Goal: Information Seeking & Learning: Learn about a topic

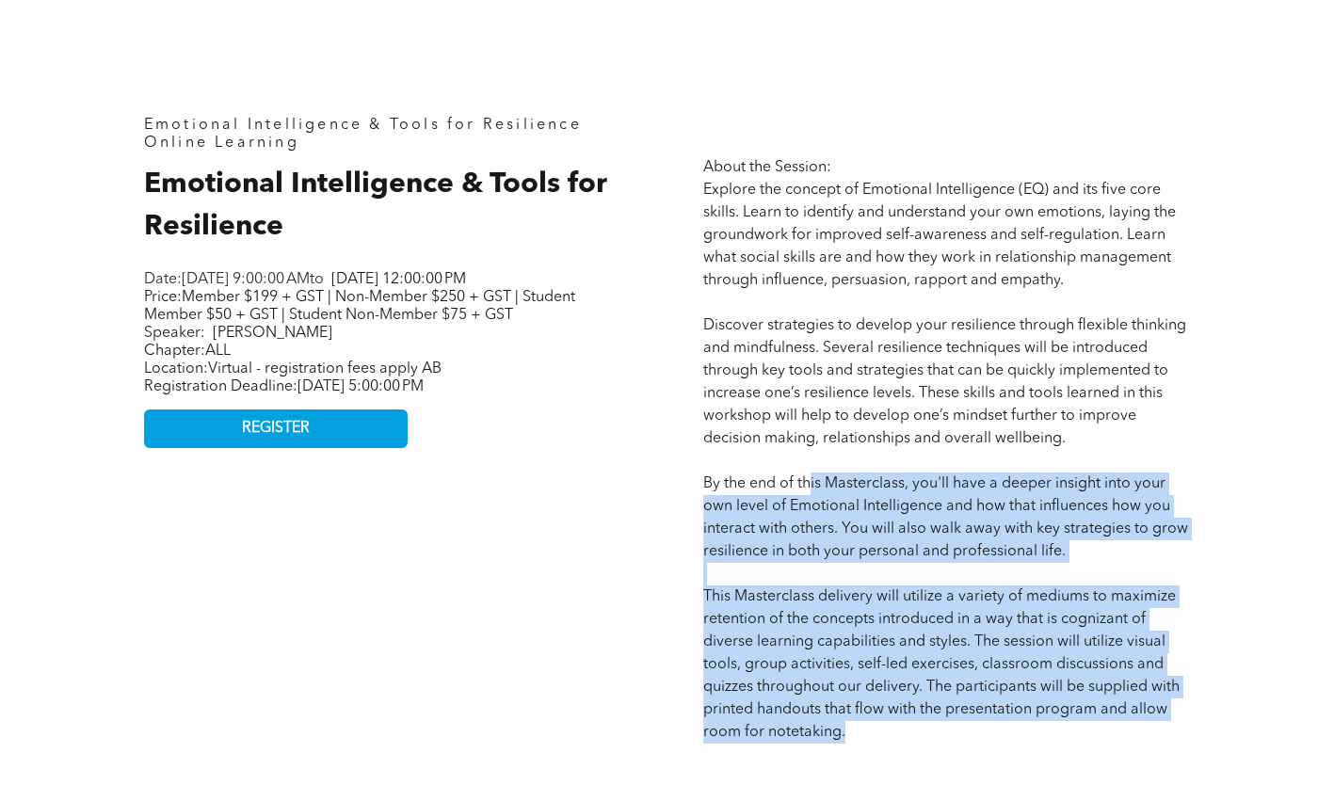
scroll to position [659, 0]
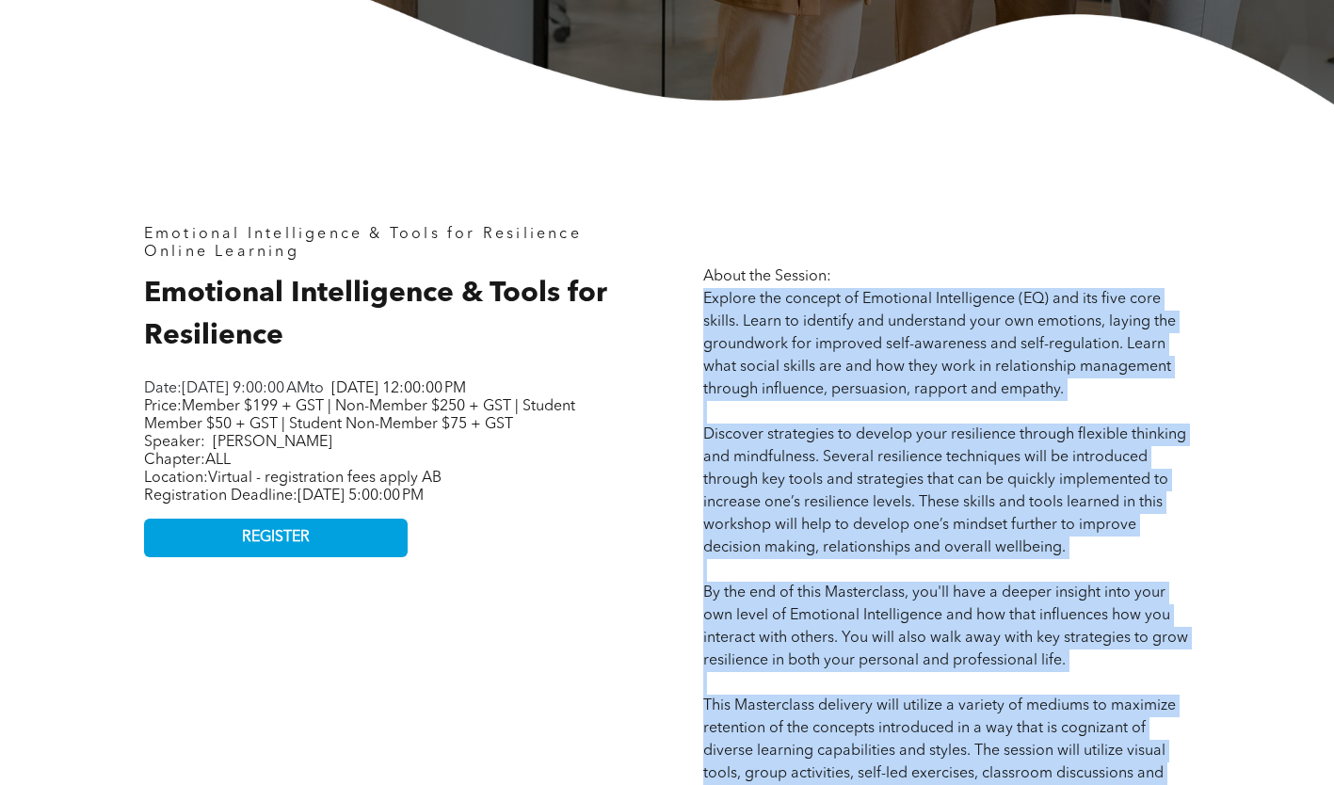
drag, startPoint x: 886, startPoint y: 654, endPoint x: 695, endPoint y: 307, distance: 396.5
click at [695, 307] on div "About the Session: Explore the concept of Emotional Intelligence (EQ) and its f…" at bounding box center [946, 787] width 517 height 1153
copy span "Loremip dol sitamet co Adipiscin Elitseddoeiu (TE) inc utl etdo magn aliqua. En…"
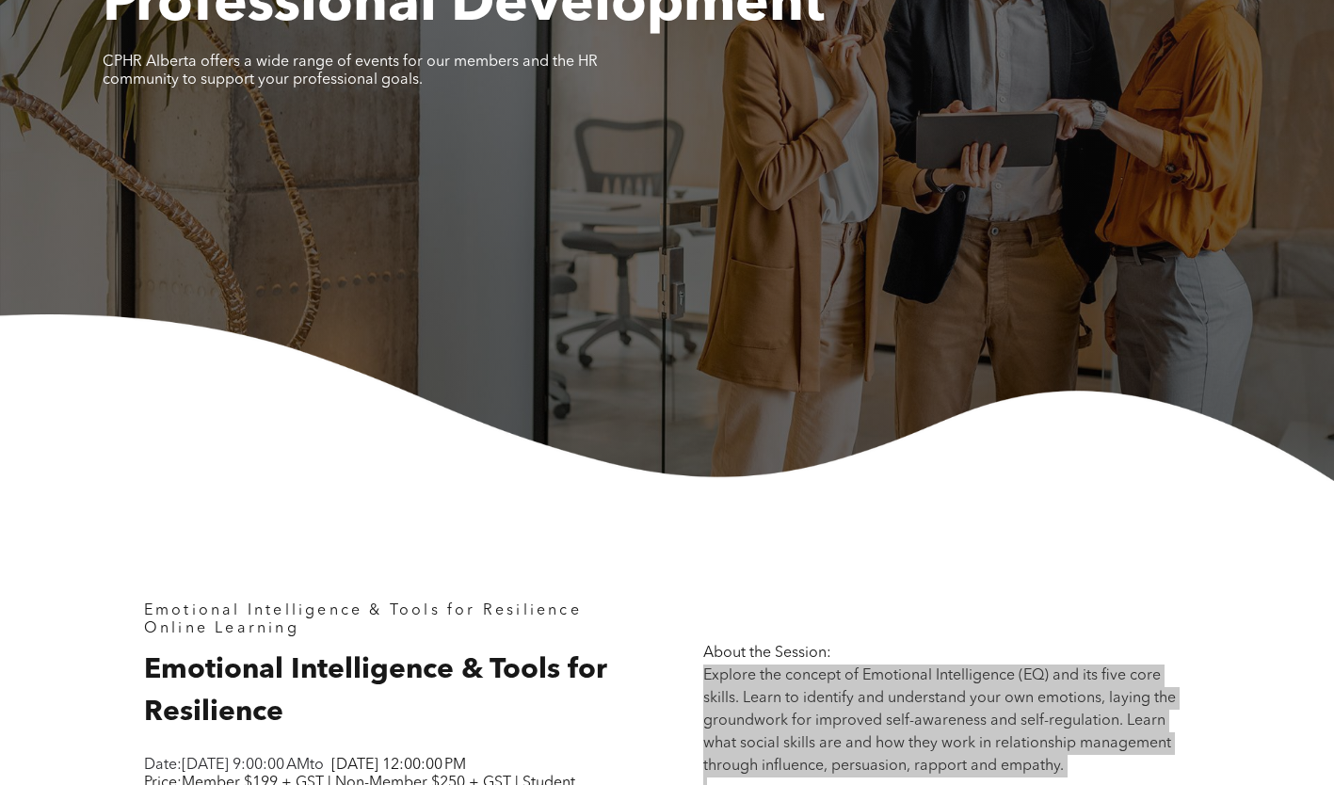
scroll to position [0, 0]
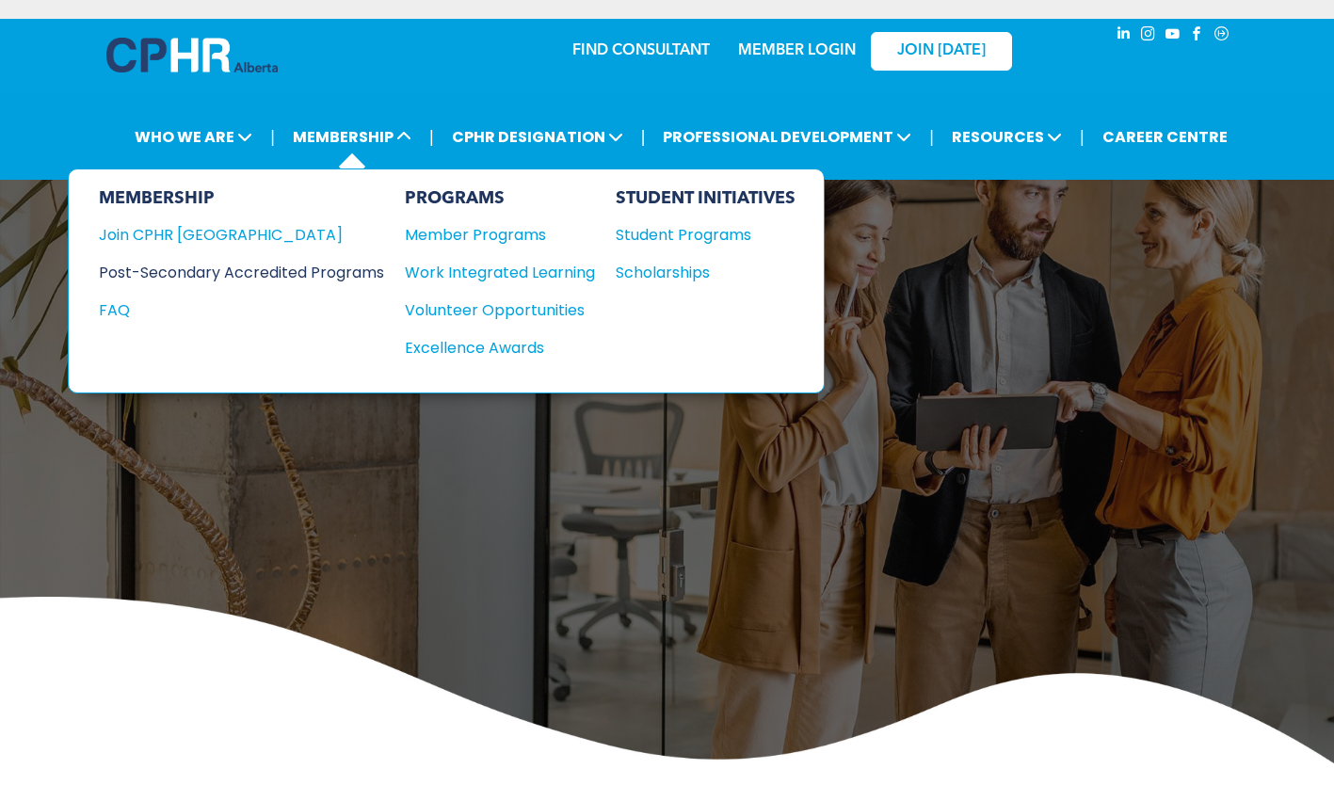
click at [289, 274] on div "Post-Secondary Accredited Programs" at bounding box center [227, 273] width 257 height 24
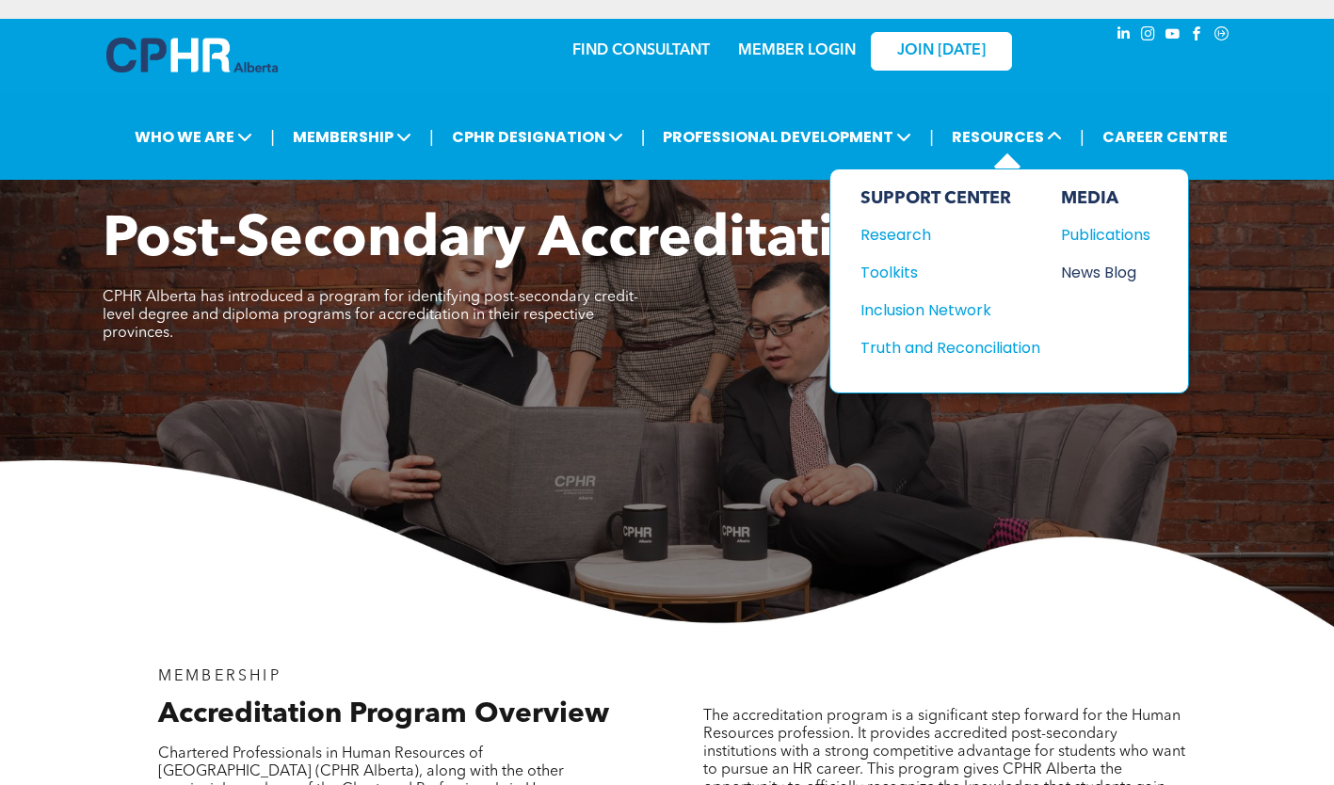
click at [1095, 274] on div "News Blog" at bounding box center [1101, 273] width 81 height 24
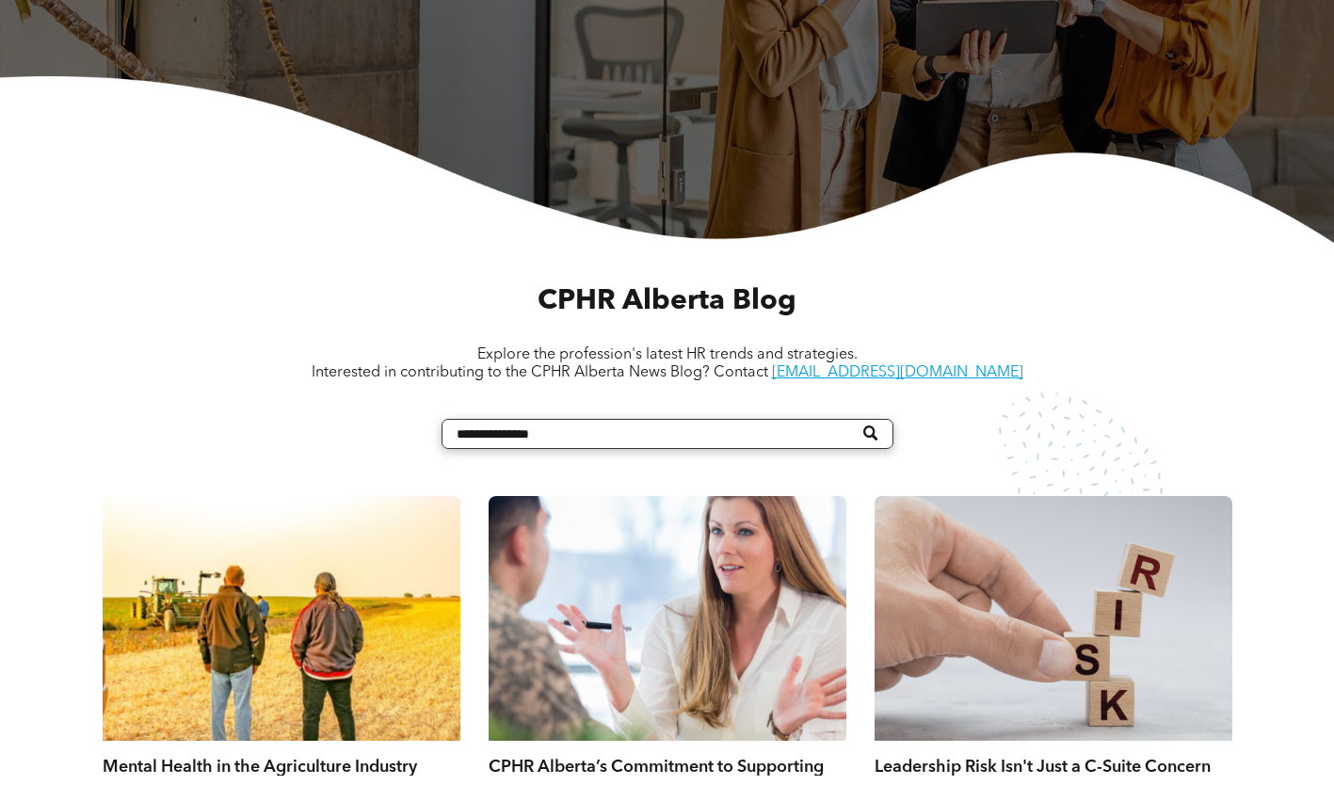
scroll to position [847, 0]
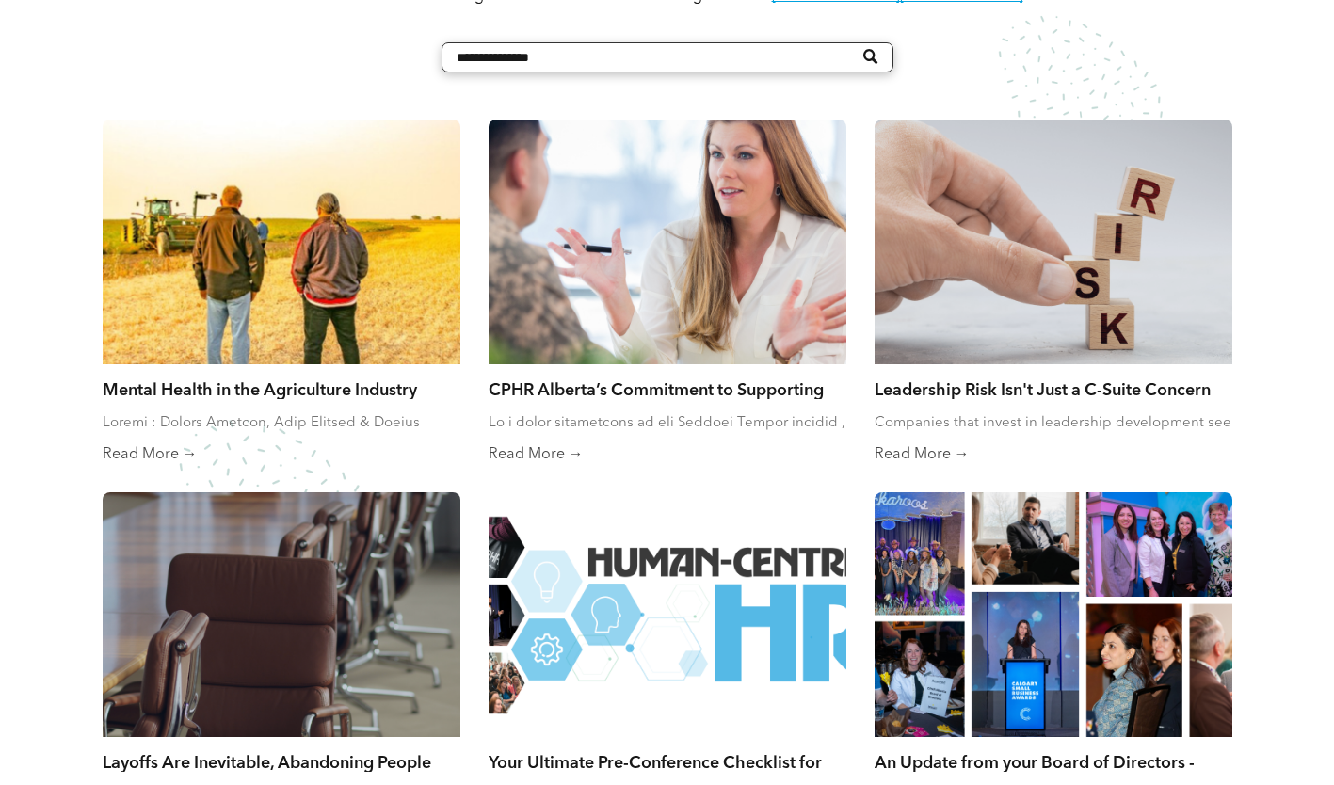
click at [354, 394] on link "Mental Health in the Agriculture Industry" at bounding box center [282, 388] width 358 height 21
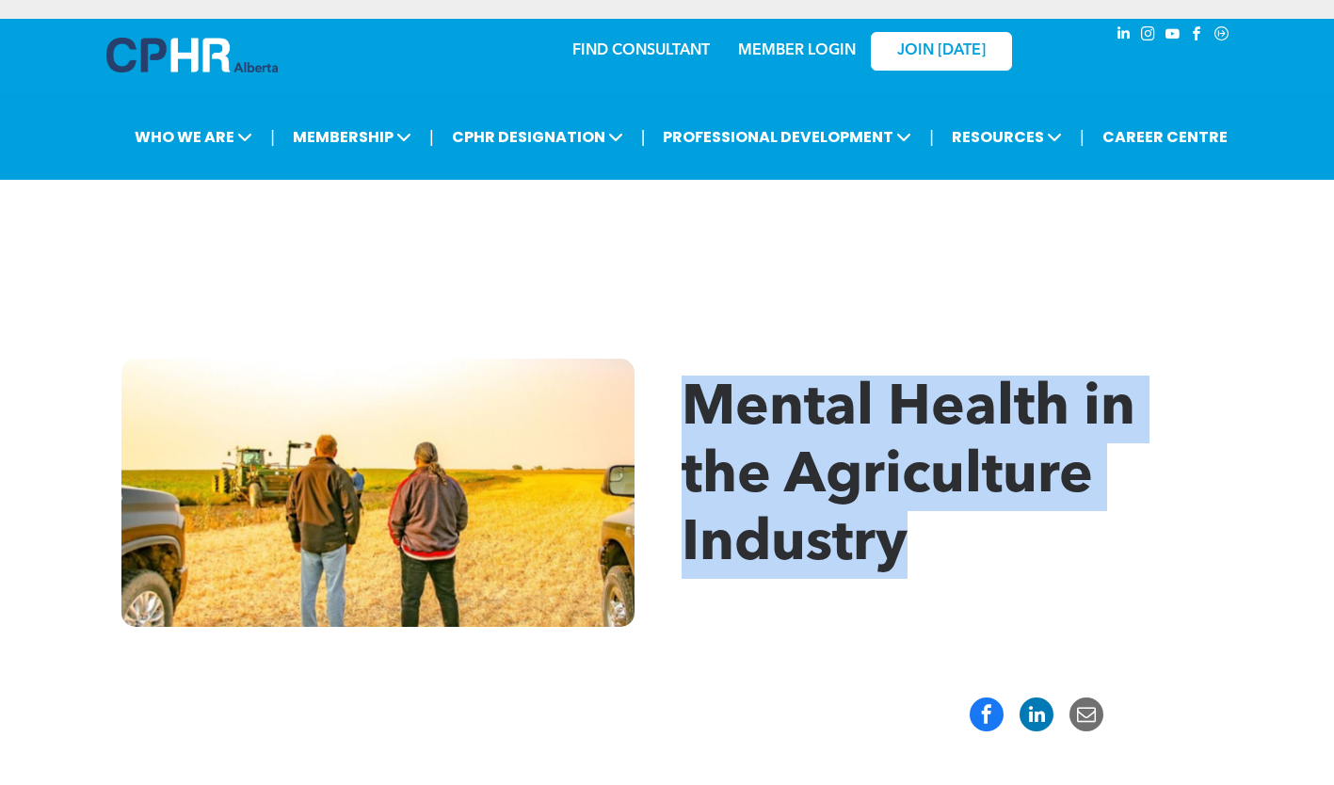
drag, startPoint x: 924, startPoint y: 549, endPoint x: 682, endPoint y: 409, distance: 279.2
click at [682, 409] on h1 "Mental Health in the Agriculture Industry" at bounding box center [957, 477] width 551 height 203
copy span "Mental Health in the Agriculture Industry"
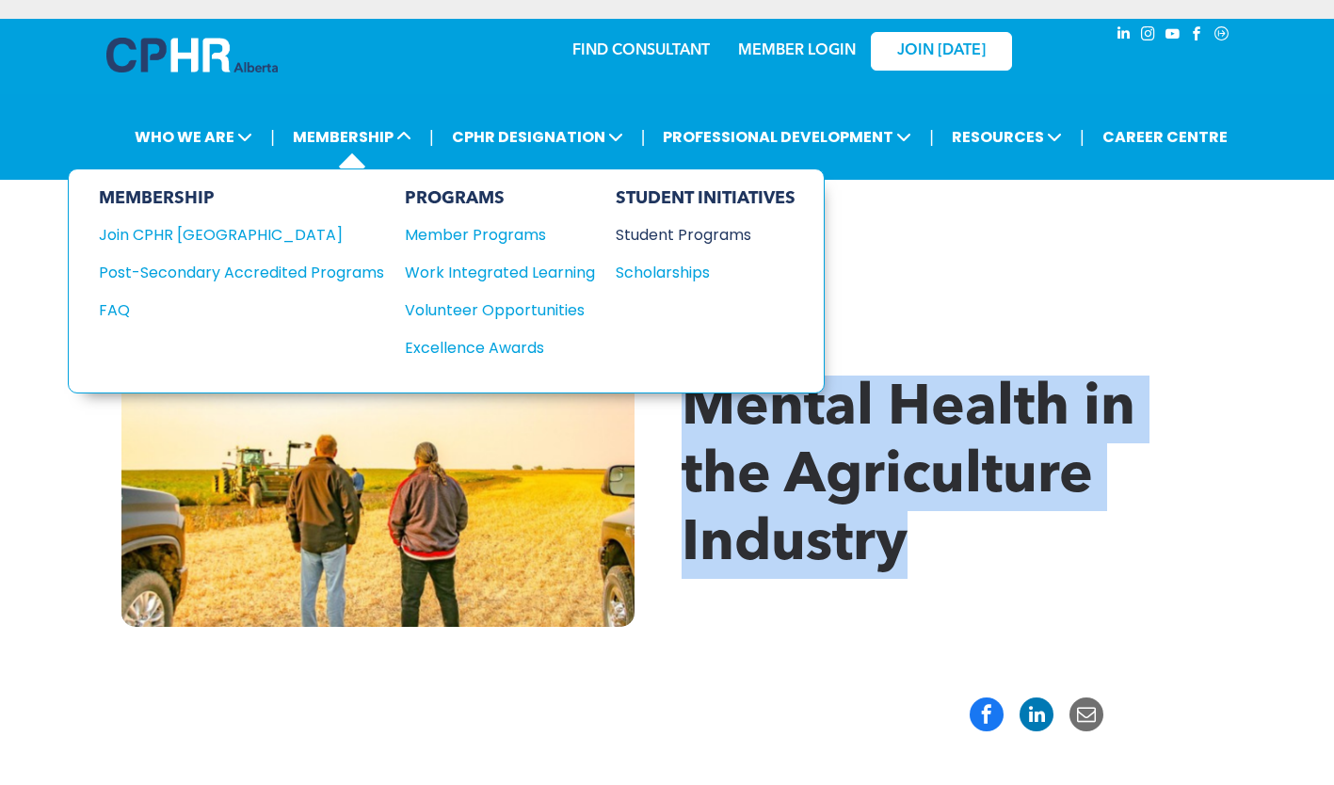
click at [691, 237] on div "Student Programs" at bounding box center [697, 235] width 162 height 24
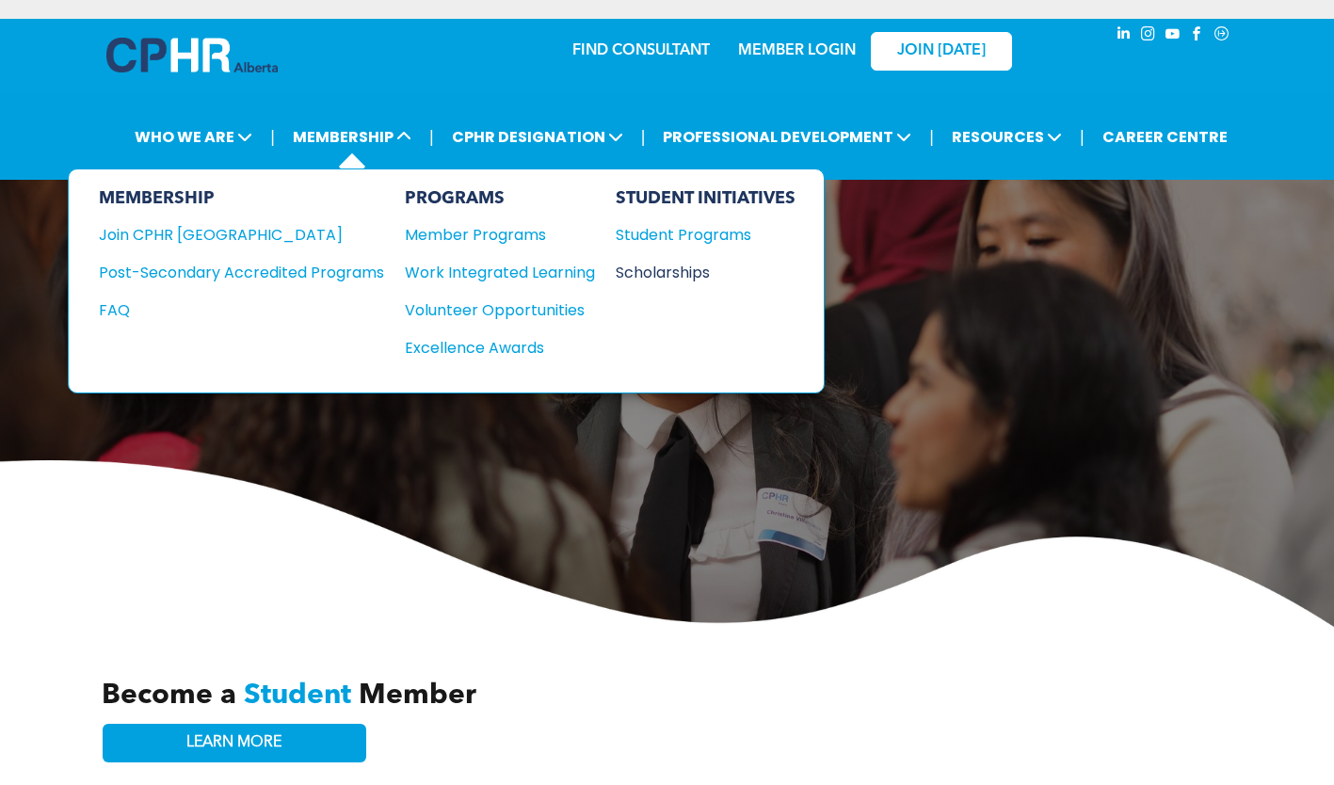
click at [650, 270] on div "Scholarships" at bounding box center [697, 273] width 162 height 24
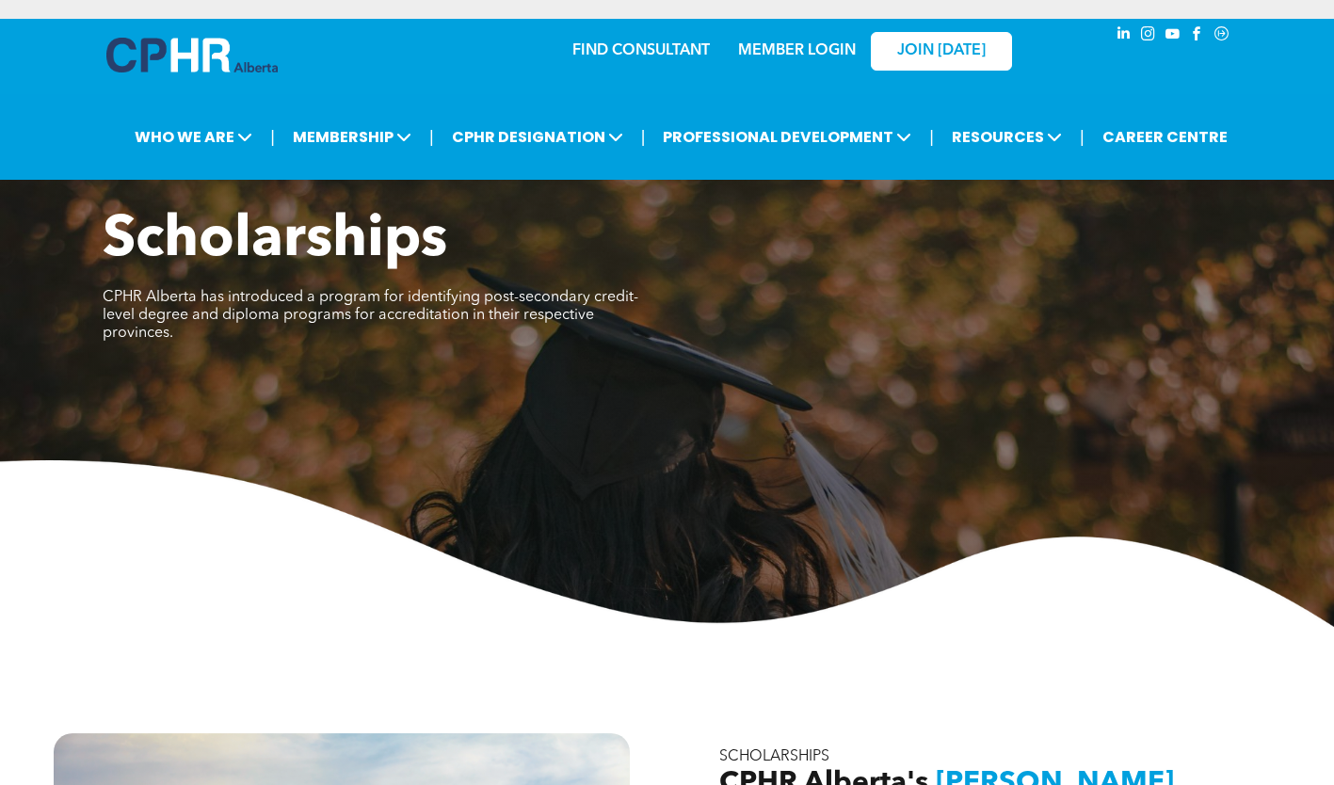
click at [809, 522] on img at bounding box center [667, 543] width 1334 height 167
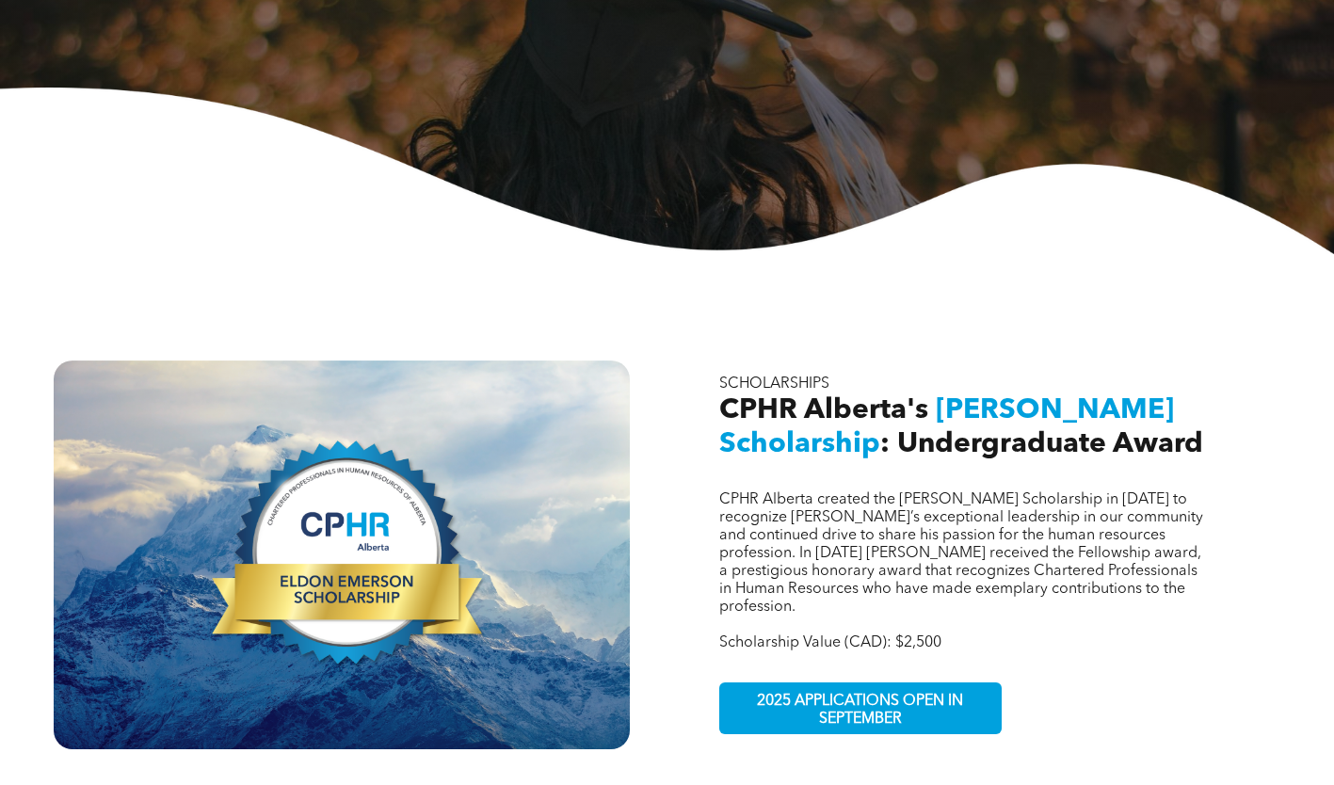
scroll to position [377, 0]
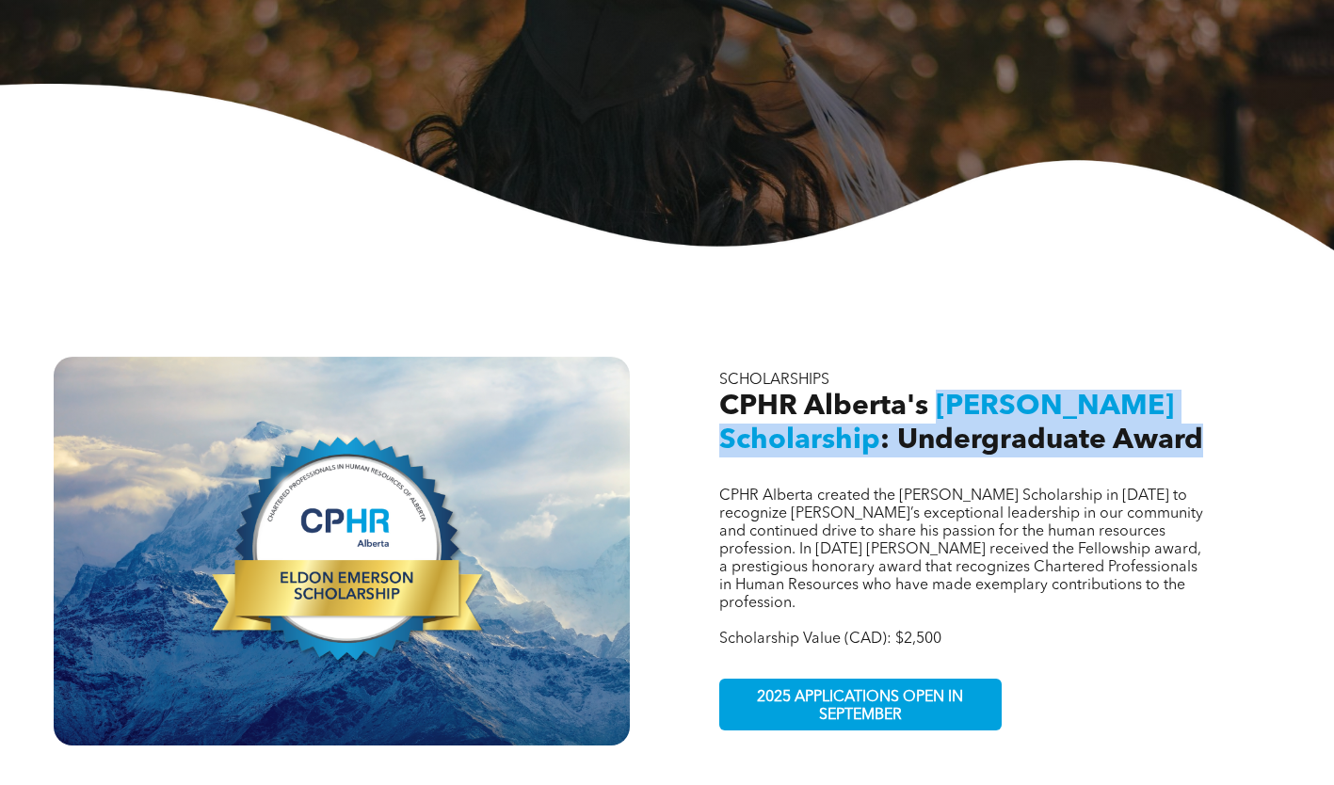
drag, startPoint x: 1215, startPoint y: 424, endPoint x: 939, endPoint y: 380, distance: 279.2
click at [939, 390] on h2 "CPHR Alberta's Eldon Emerson Scholarship : Undergraduate Award" at bounding box center [992, 424] width 547 height 68
copy h2 "Eldon Emerson Scholarship : Undergraduate Award"
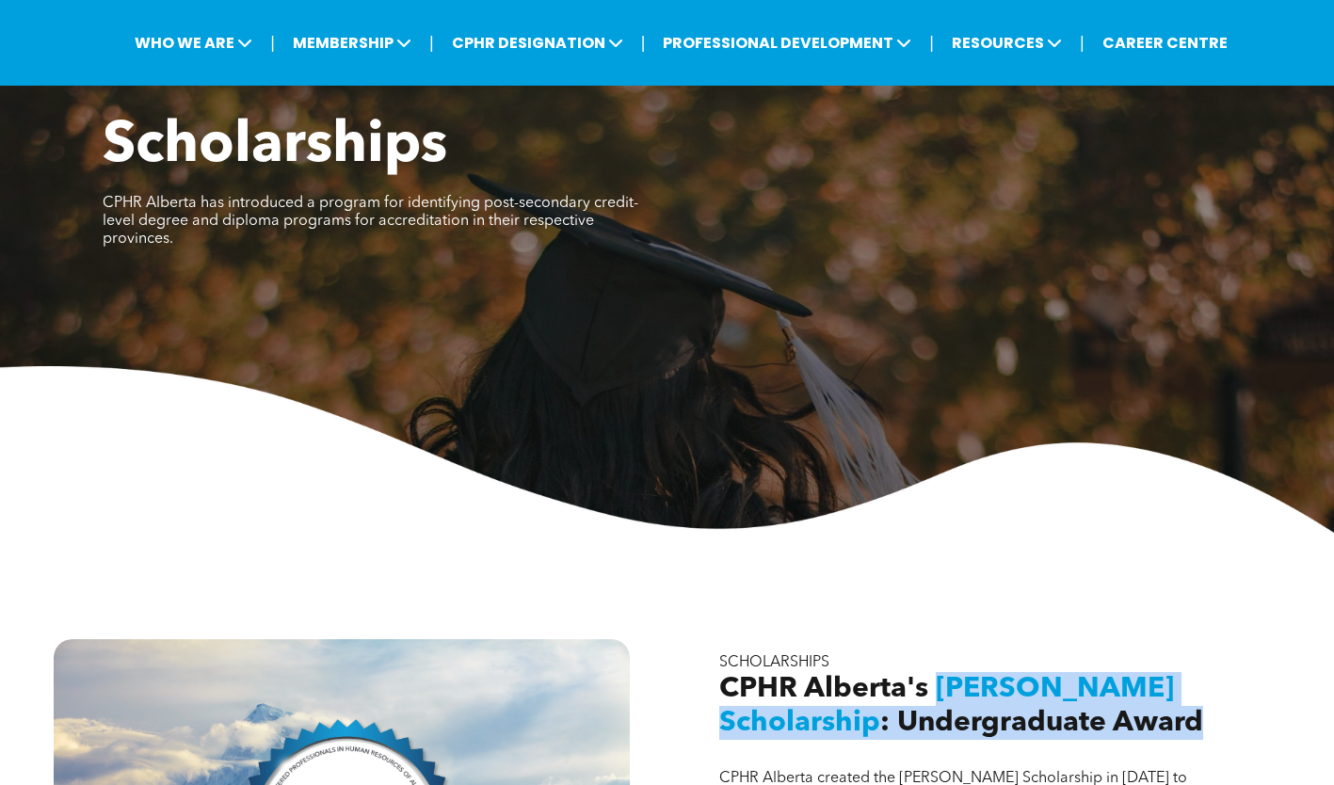
scroll to position [94, 0]
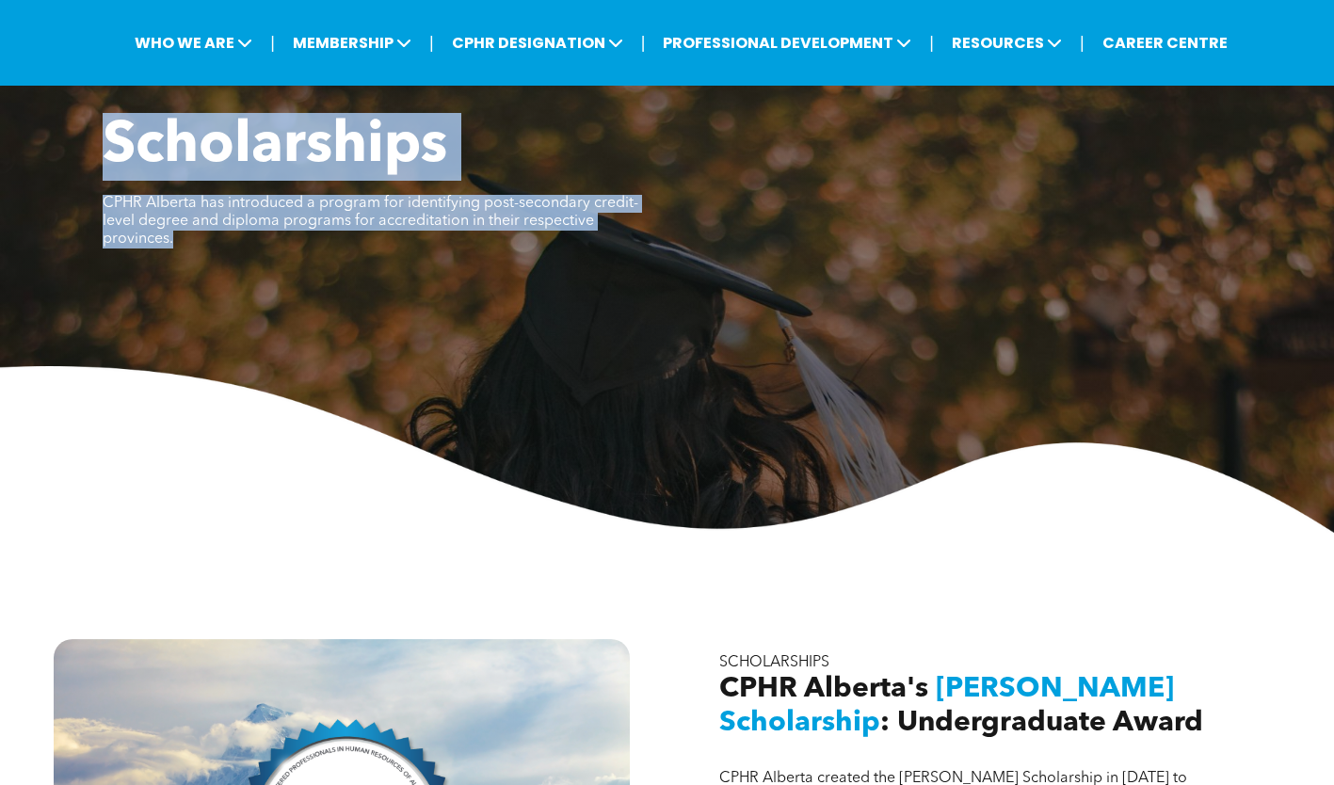
drag, startPoint x: 702, startPoint y: 223, endPoint x: 114, endPoint y: 148, distance: 593.1
click at [114, 148] on div "Scholarships CPHR Alberta has introduced a program for identifying post-seconda…" at bounding box center [668, 192] width 1130 height 159
drag, startPoint x: 114, startPoint y: 148, endPoint x: 120, endPoint y: 499, distance: 351.2
click at [120, 499] on img at bounding box center [667, 449] width 1334 height 167
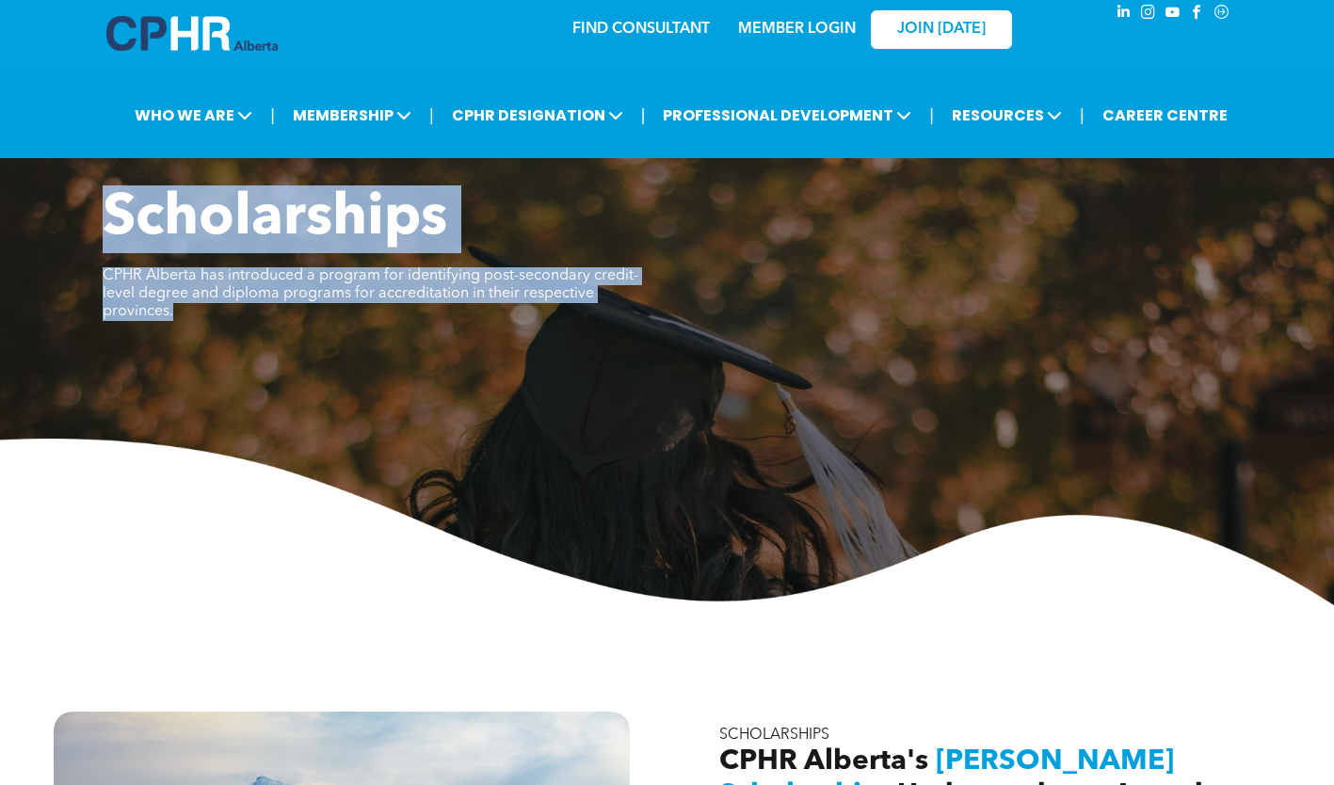
scroll to position [0, 0]
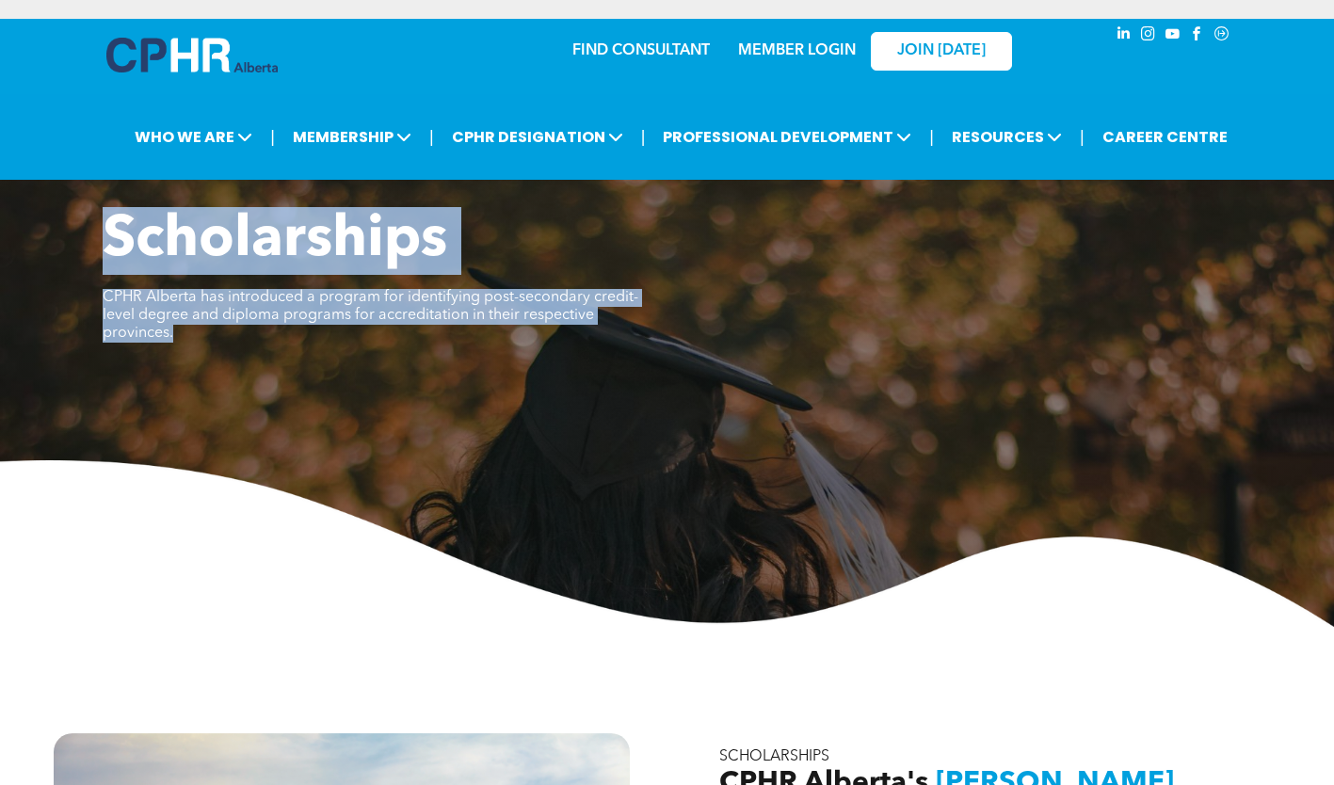
click at [133, 542] on img at bounding box center [667, 543] width 1334 height 167
click at [196, 565] on img at bounding box center [667, 543] width 1334 height 167
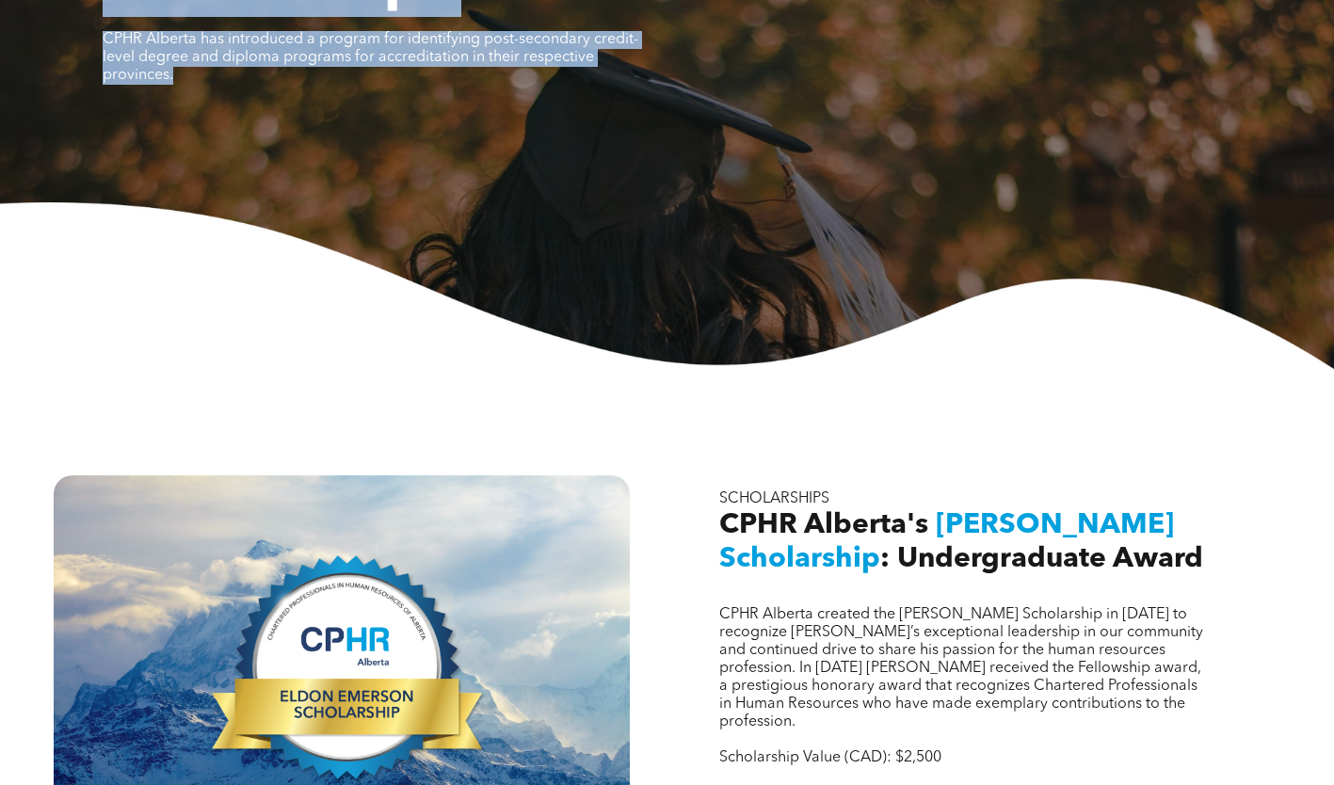
scroll to position [188, 0]
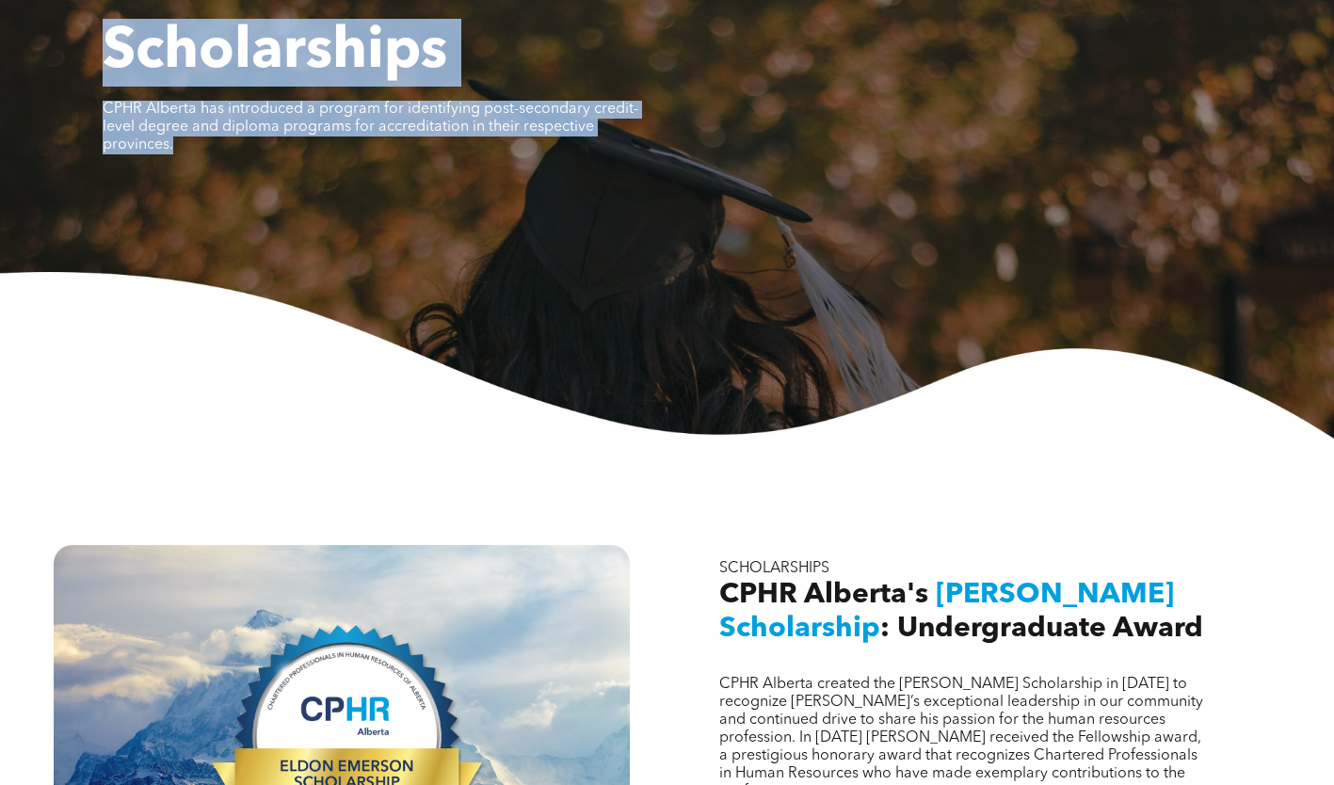
copy div "Scholarships CPHR Alberta has introduced a program for identifying post-seconda…"
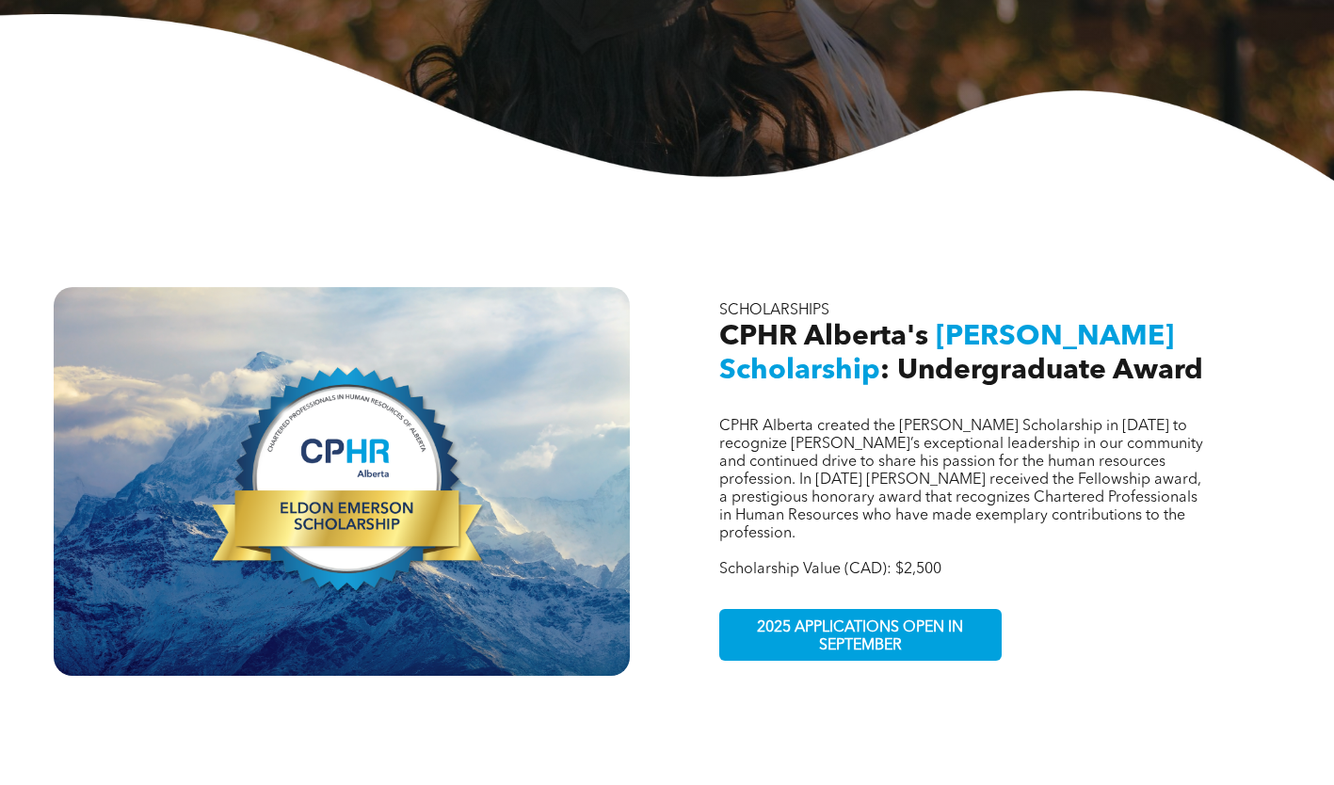
scroll to position [377, 0]
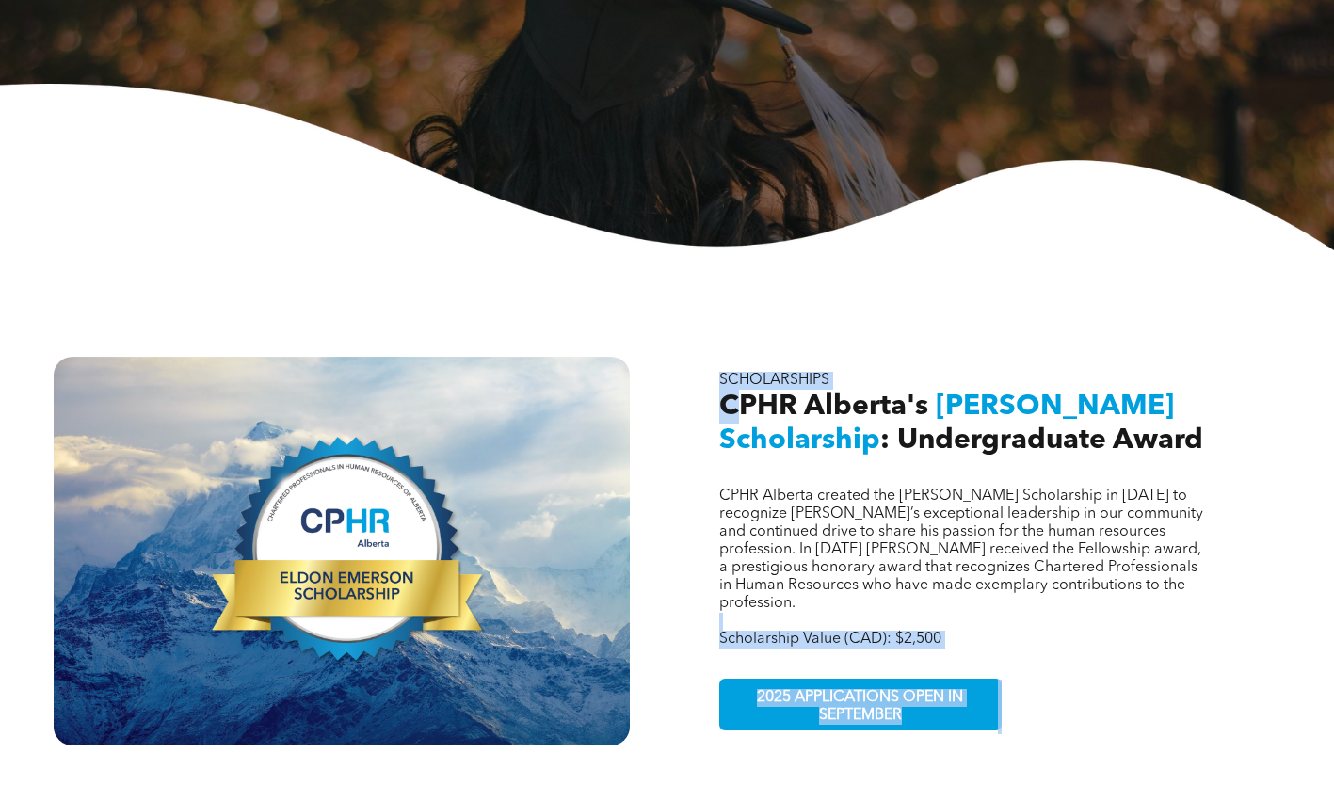
drag, startPoint x: 964, startPoint y: 596, endPoint x: 742, endPoint y: 373, distance: 314.8
click at [742, 373] on div "CPHR Alberta created the Eldon Emerson Scholarship in 2021 to recognize Eldon’s…" at bounding box center [992, 551] width 577 height 389
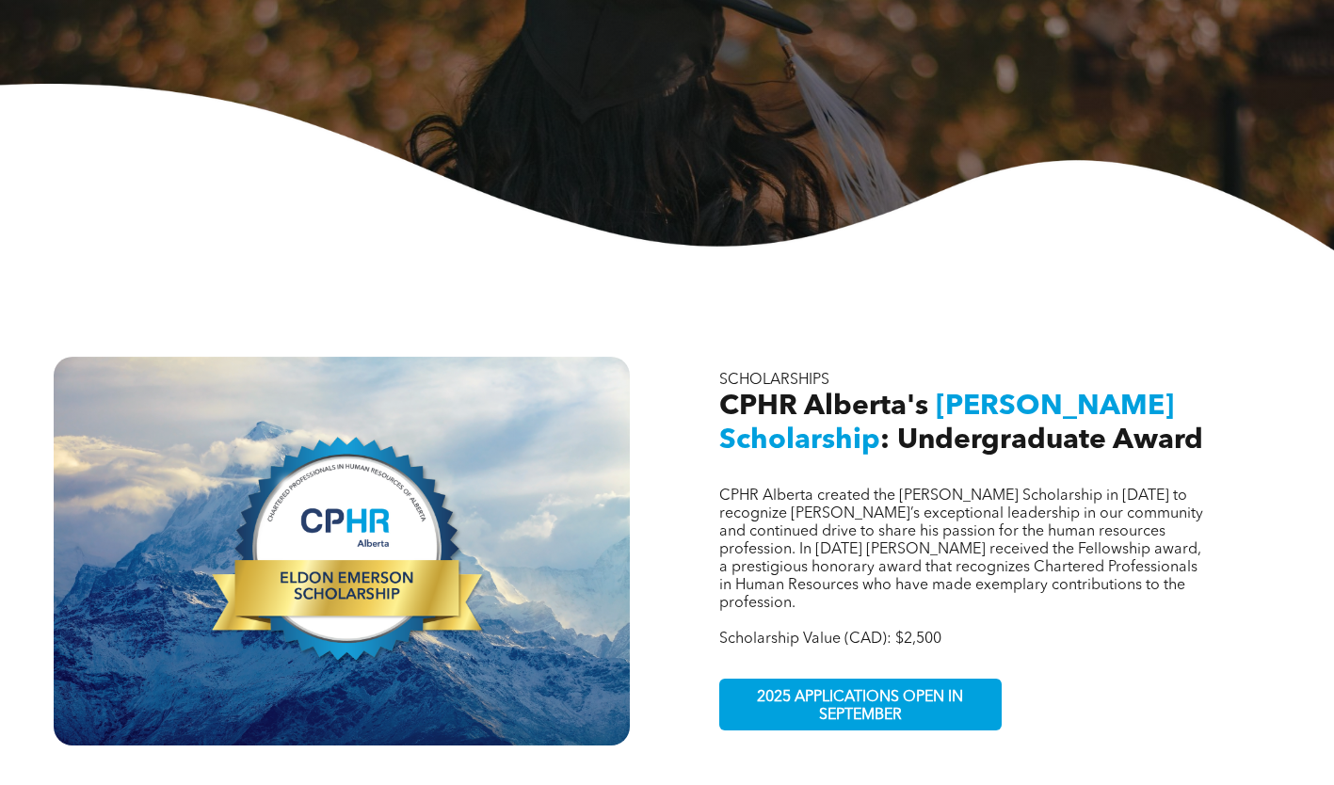
drag, startPoint x: 742, startPoint y: 374, endPoint x: 820, endPoint y: 506, distance: 153.2
click at [820, 506] on span "CPHR Alberta created the Eldon Emerson Scholarship in 2021 to recognize Eldon’s…" at bounding box center [961, 550] width 484 height 122
drag, startPoint x: 969, startPoint y: 602, endPoint x: 730, endPoint y: 403, distance: 310.8
click at [730, 403] on div "CPHR Alberta created the Eldon Emerson Scholarship in 2021 to recognize Eldon’s…" at bounding box center [992, 551] width 577 height 389
drag, startPoint x: 730, startPoint y: 403, endPoint x: 698, endPoint y: 443, distance: 51.0
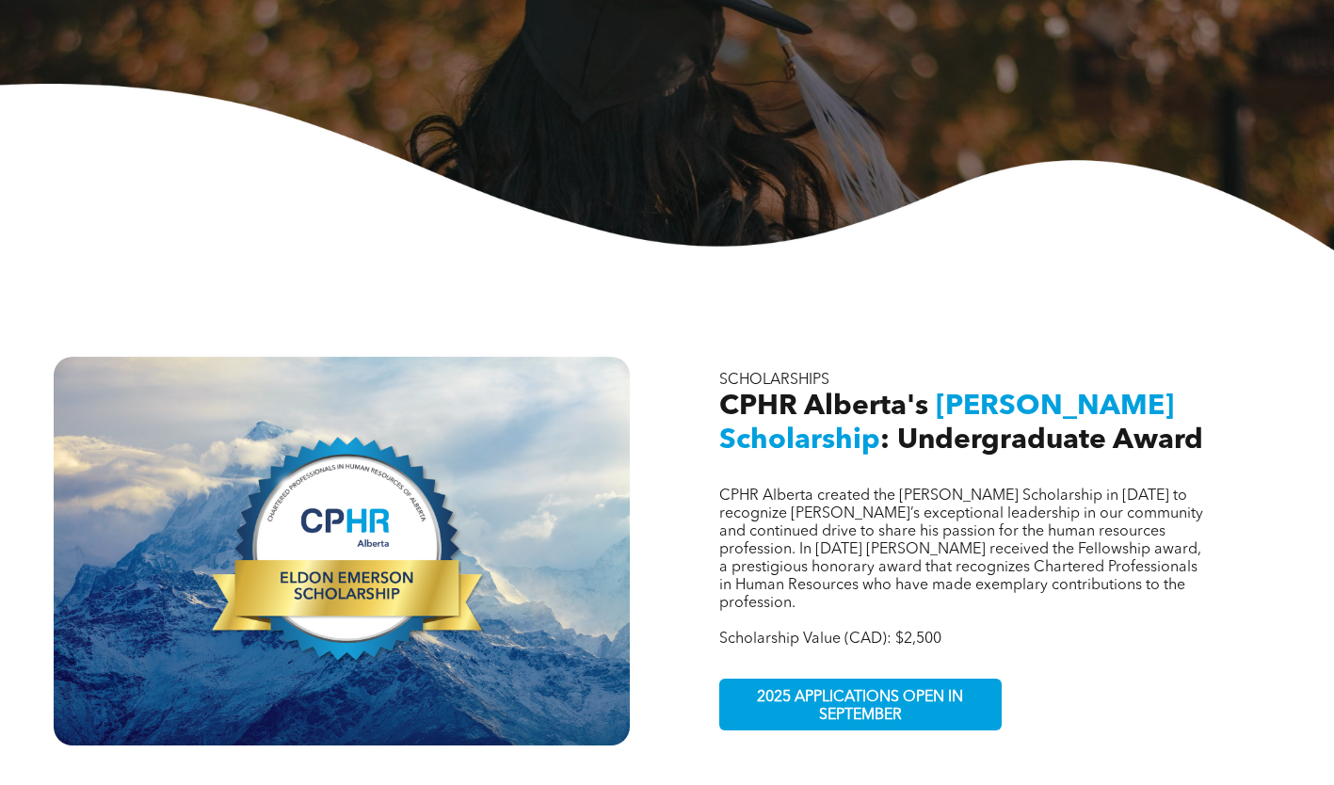
click at [698, 443] on div "CPHR Alberta created the Eldon Emerson Scholarship in 2021 to recognize Eldon’s…" at bounding box center [667, 524] width 1334 height 549
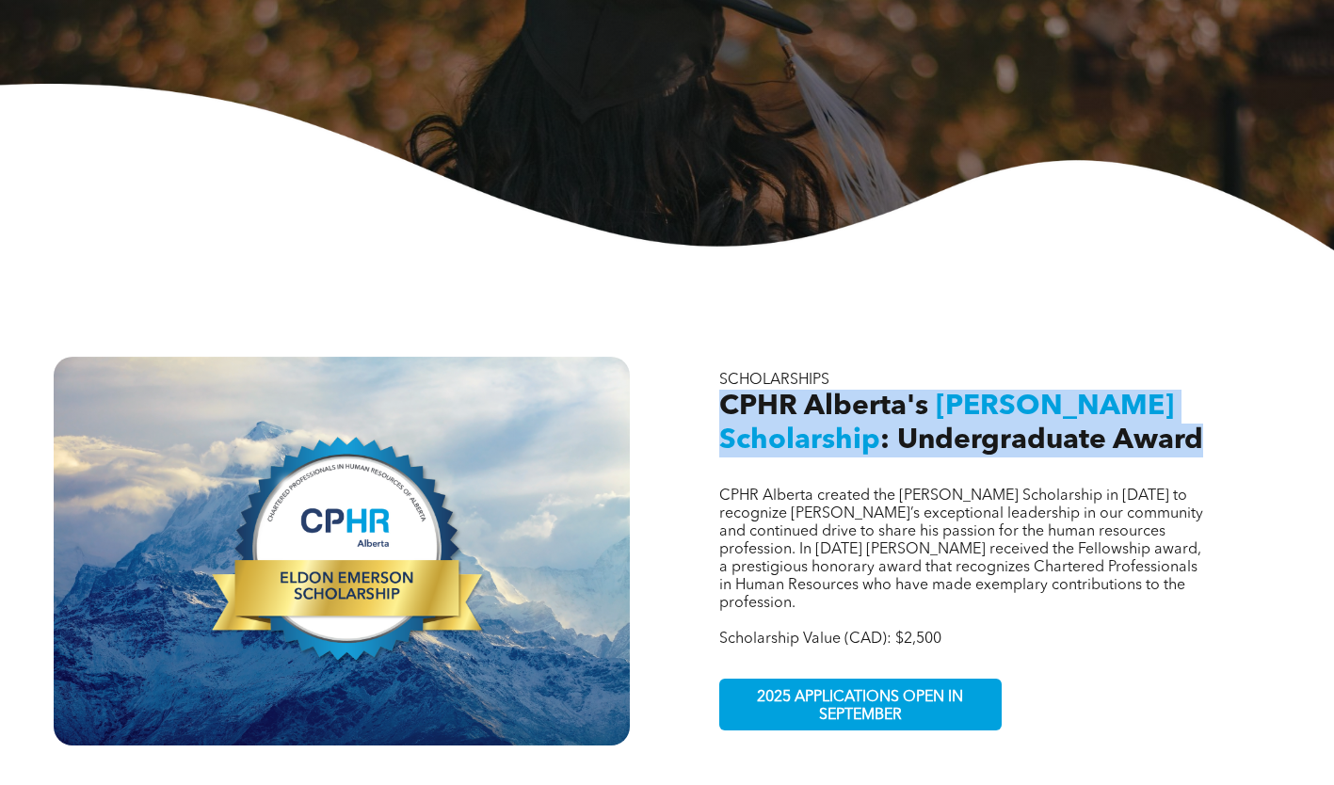
drag, startPoint x: 699, startPoint y: 383, endPoint x: 1199, endPoint y: 441, distance: 503.3
click at [1199, 441] on div "CPHR Alberta created the Eldon Emerson Scholarship in 2021 to recognize Eldon’s…" at bounding box center [667, 524] width 1334 height 549
copy h2 "CPHR Alberta's Eldon Emerson Scholarship : Undergraduate Award"
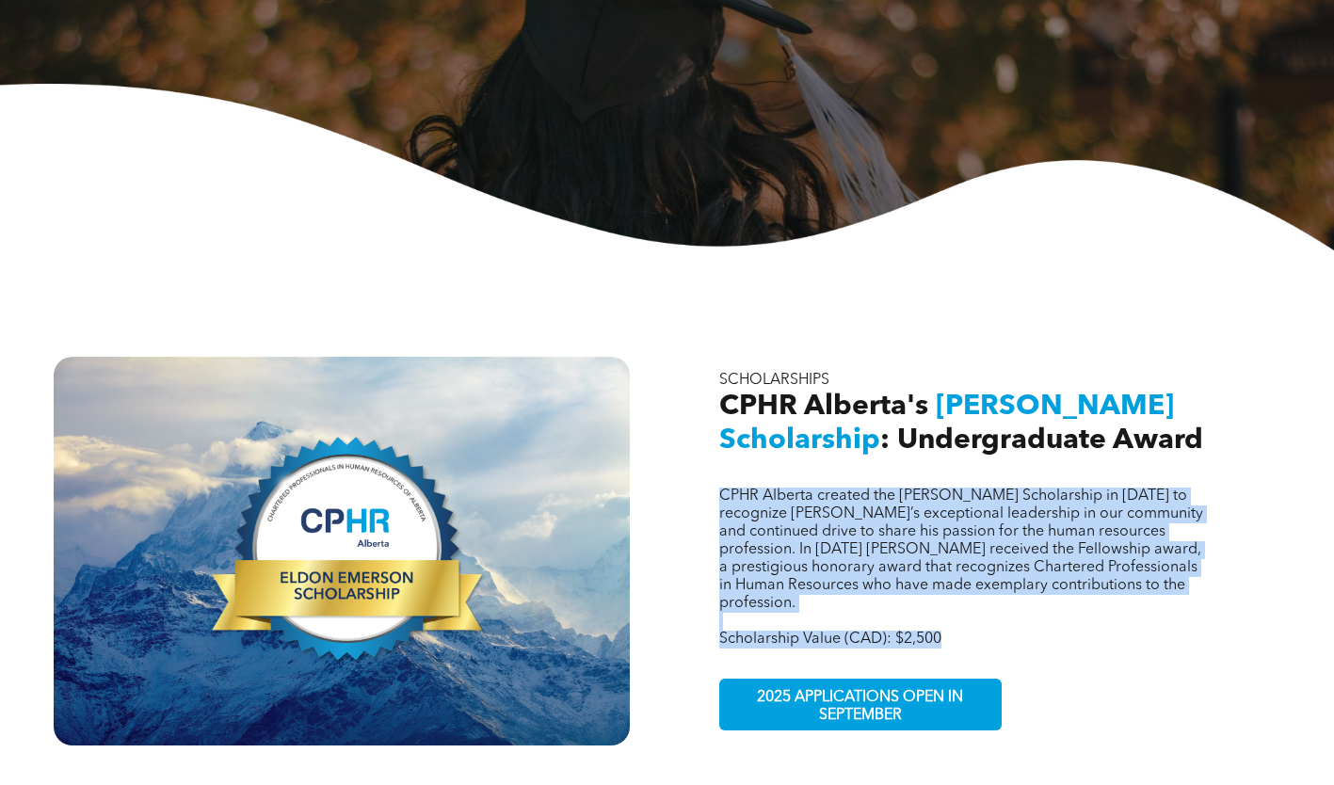
drag, startPoint x: 963, startPoint y: 612, endPoint x: 720, endPoint y: 479, distance: 276.8
click at [720, 488] on div "CPHR Alberta created the Eldon Emerson Scholarship in 2021 to recognize Eldon’s…" at bounding box center [964, 568] width 491 height 161
copy div "CPHR Alberta created the Eldon Emerson Scholarship in 2021 to recognize Eldon’s…"
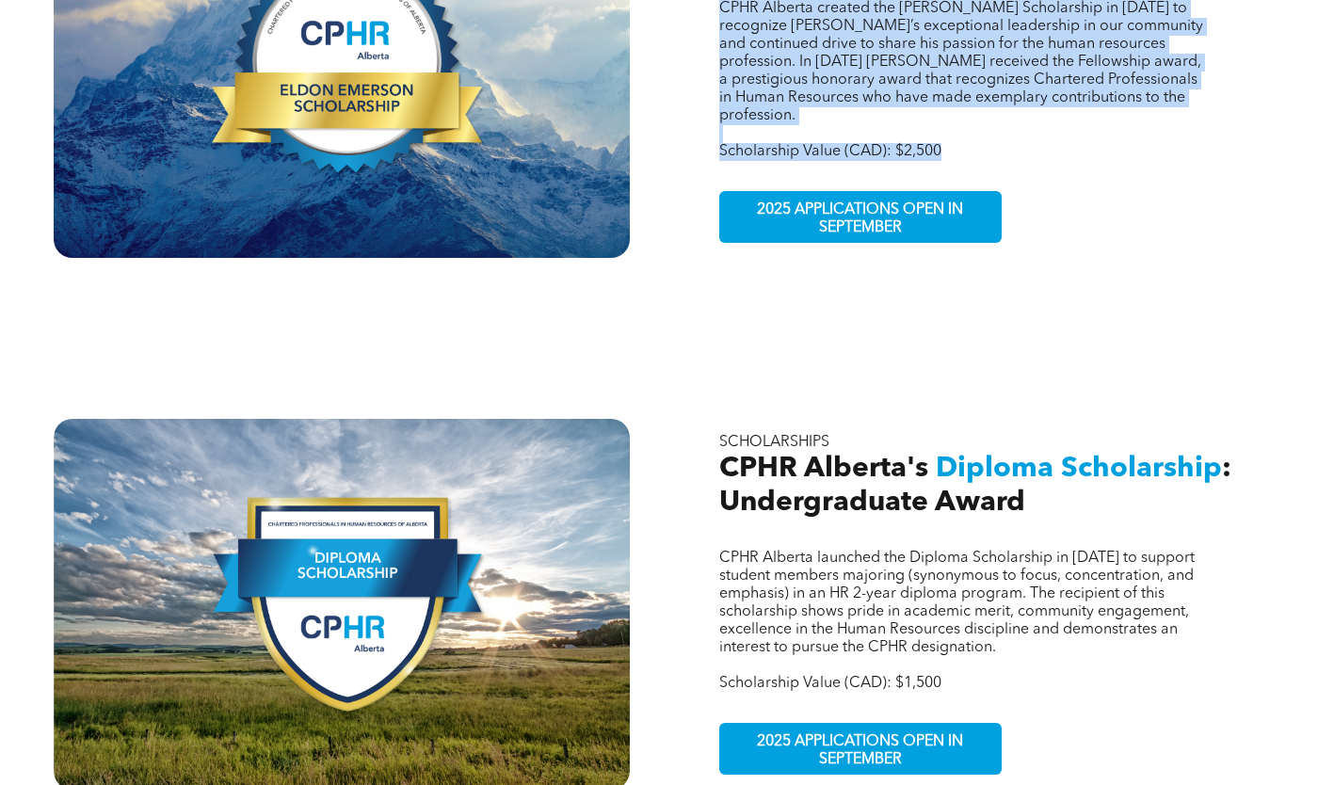
scroll to position [1035, 0]
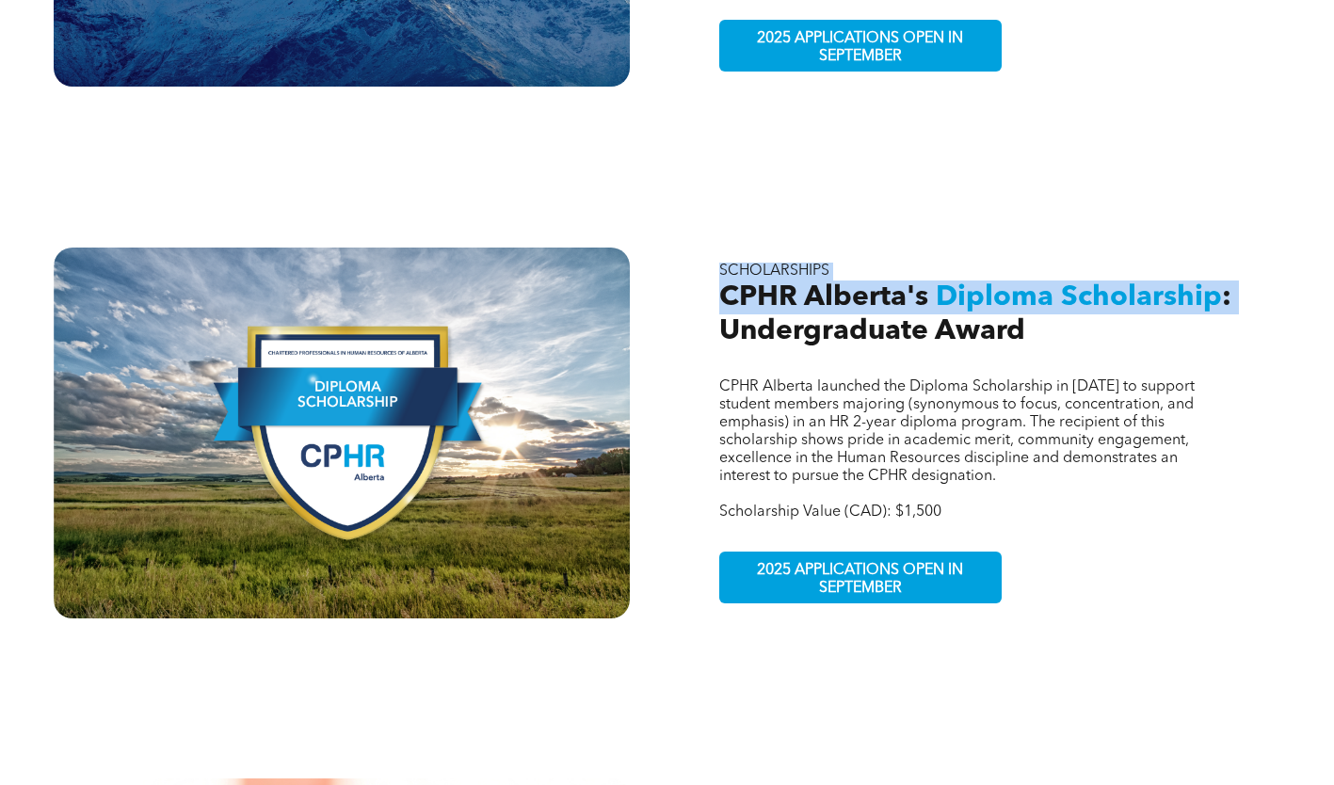
drag, startPoint x: 967, startPoint y: 485, endPoint x: 713, endPoint y: 293, distance: 318.6
click at [713, 293] on div "CPHR Alberta launched the Diploma Scholarship in 2023 to support student member…" at bounding box center [992, 433] width 577 height 371
drag, startPoint x: 713, startPoint y: 293, endPoint x: 821, endPoint y: 428, distance: 173.5
click at [821, 428] on span "CPHR Alberta launched the Diploma Scholarship in 2023 to support student member…" at bounding box center [956, 431] width 475 height 104
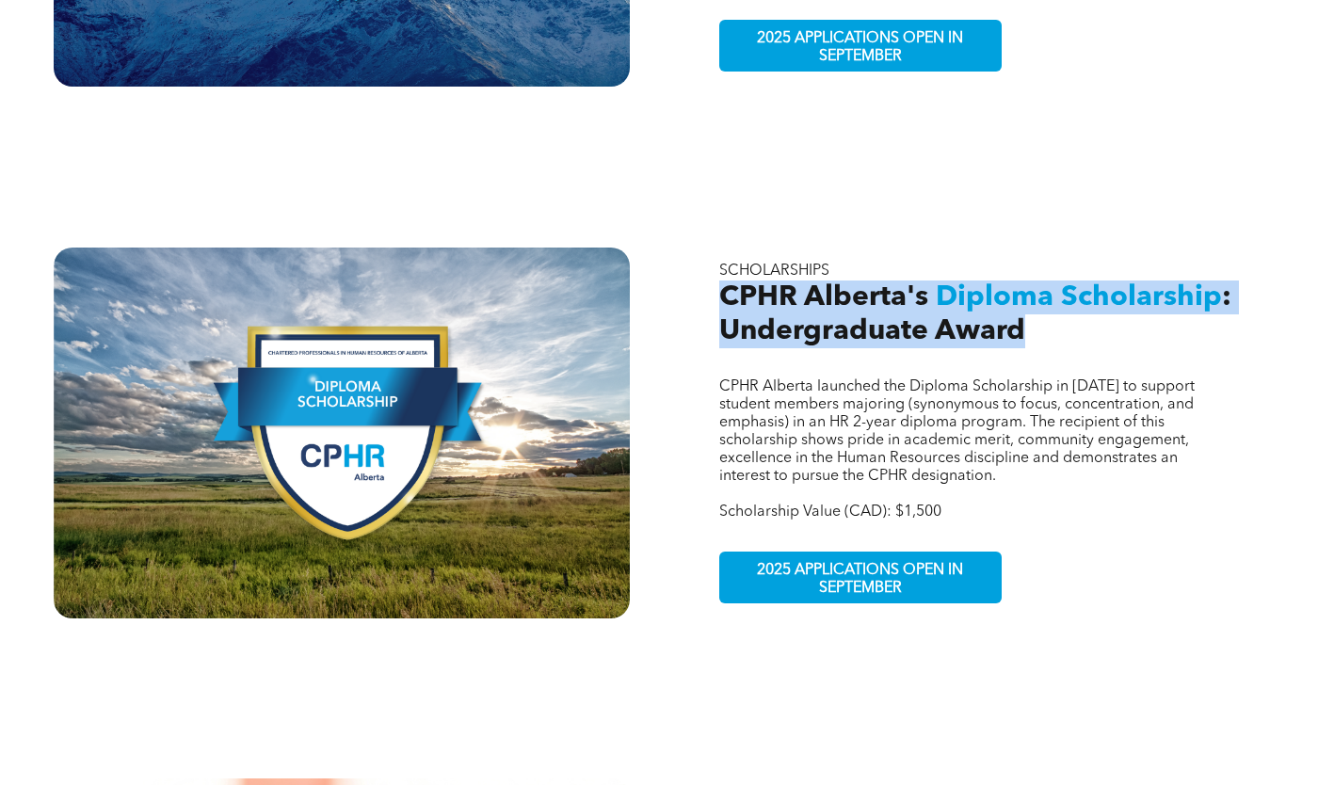
drag, startPoint x: 726, startPoint y: 261, endPoint x: 1042, endPoint y: 301, distance: 318.9
click at [1042, 301] on h2 "CPHR Alberta's Diploma Scholarship : Undergraduate Award" at bounding box center [992, 315] width 547 height 68
copy h2 "CPHR Alberta's Diploma Scholarship : Undergraduate Award"
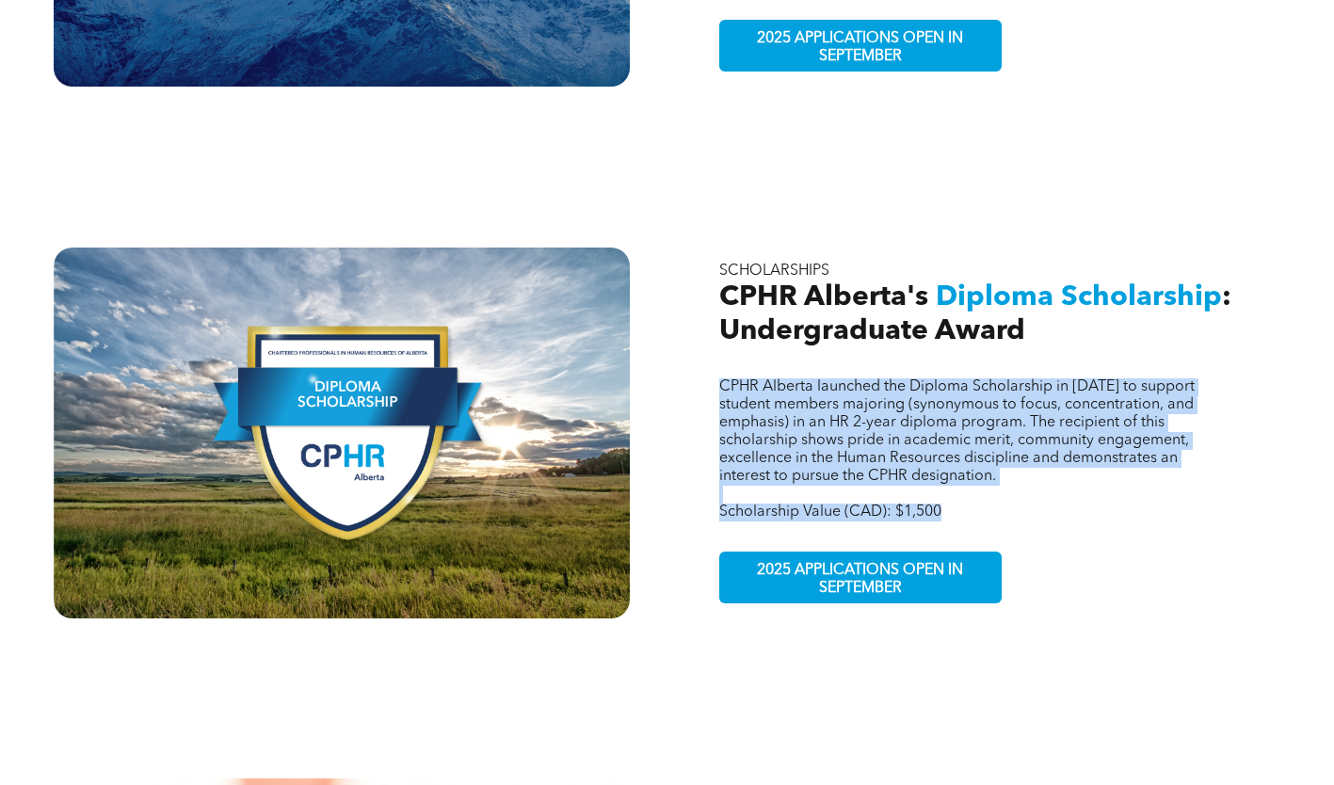
drag, startPoint x: 944, startPoint y: 480, endPoint x: 716, endPoint y: 348, distance: 263.2
click at [716, 348] on div "CPHR Alberta launched the Diploma Scholarship in 2023 to support student member…" at bounding box center [992, 433] width 577 height 371
copy div "CPHR Alberta launched the Diploma Scholarship in 2023 to support student member…"
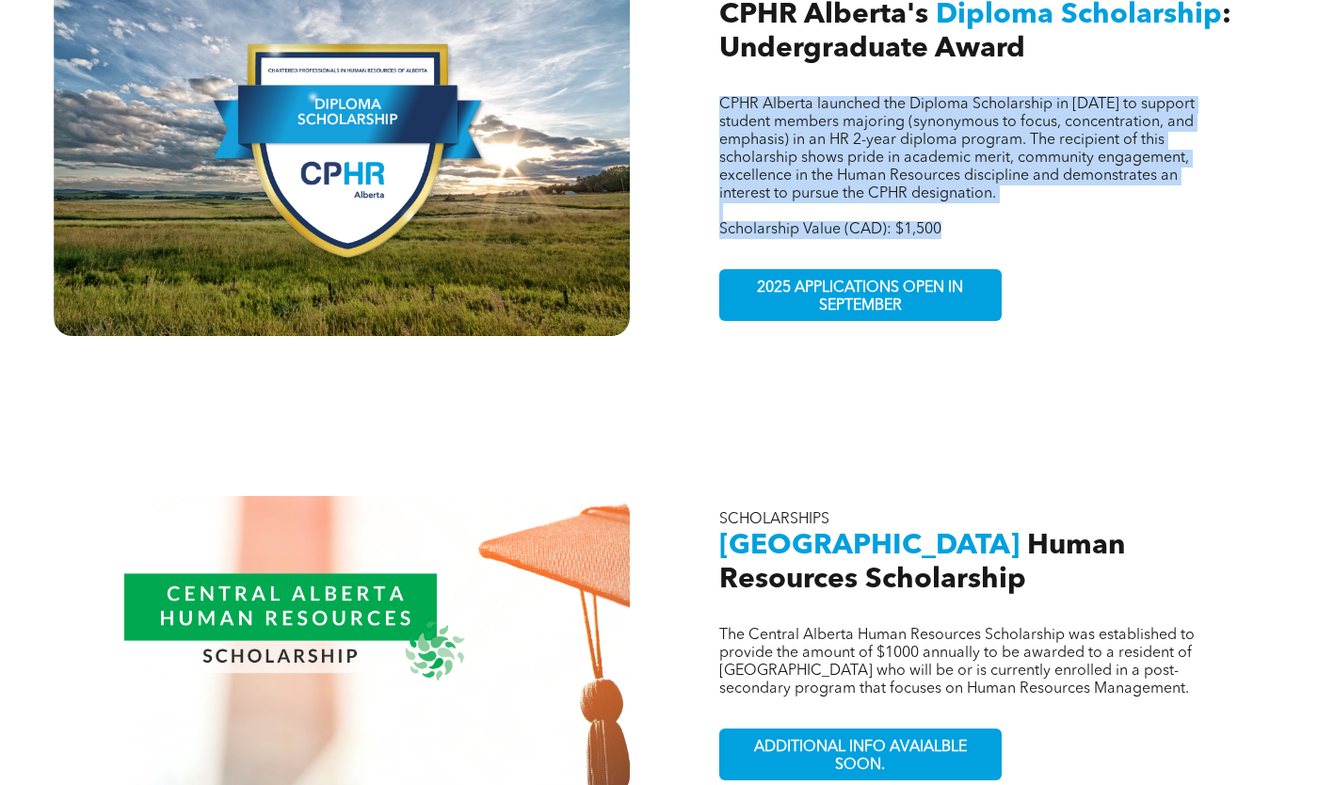
scroll to position [1506, 0]
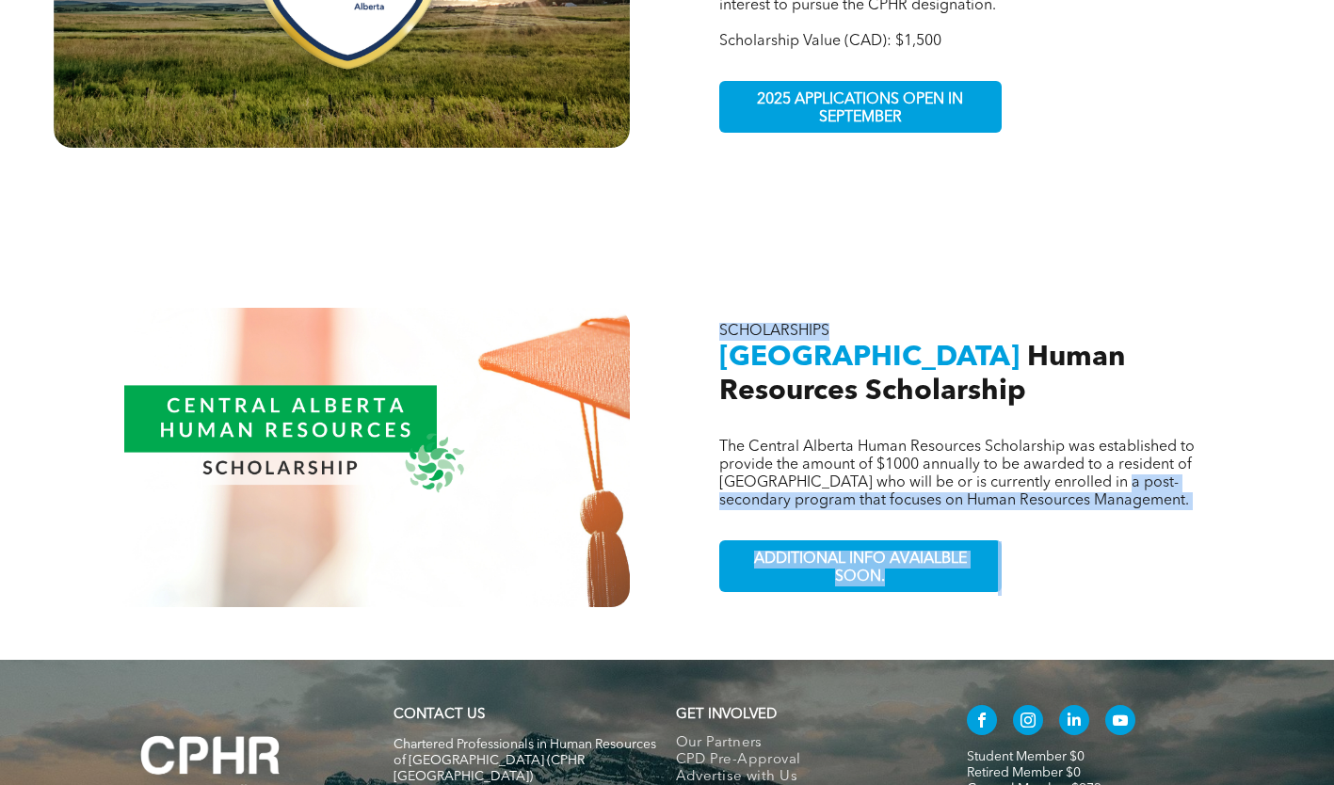
drag, startPoint x: 724, startPoint y: 326, endPoint x: 1094, endPoint y: 455, distance: 391.8
click at [1094, 455] on div "The Central Alberta Human Resources Scholarship was established to provide the …" at bounding box center [992, 457] width 577 height 299
drag, startPoint x: 1094, startPoint y: 455, endPoint x: 1101, endPoint y: 497, distance: 43.0
click at [1097, 499] on div "The Central Alberta Human Resources Scholarship was established to provide the …" at bounding box center [992, 457] width 577 height 299
click at [1140, 469] on p "The Central Alberta Human Resources Scholarship was established to provide the …" at bounding box center [964, 475] width 491 height 72
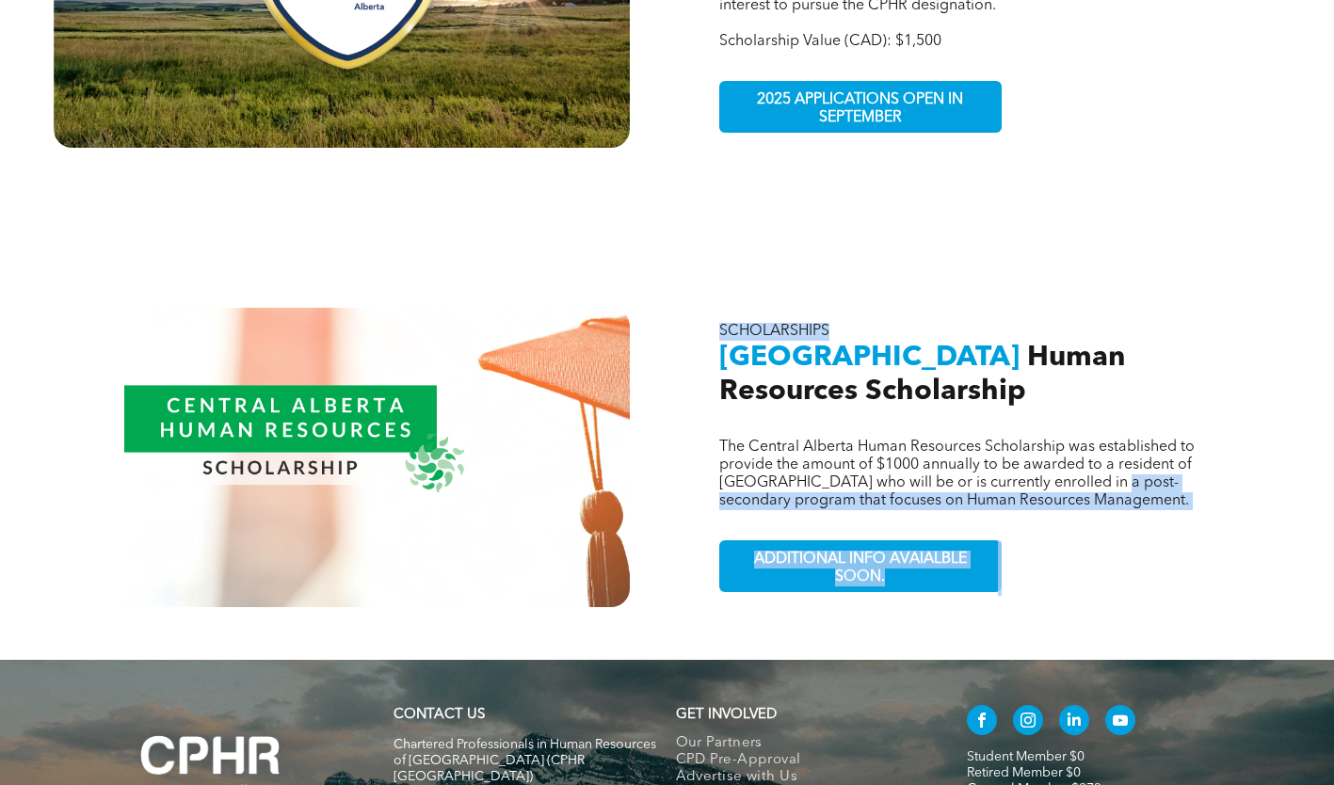
click at [1105, 459] on span "The Central Alberta Human Resources Scholarship was established to provide the …" at bounding box center [956, 474] width 475 height 69
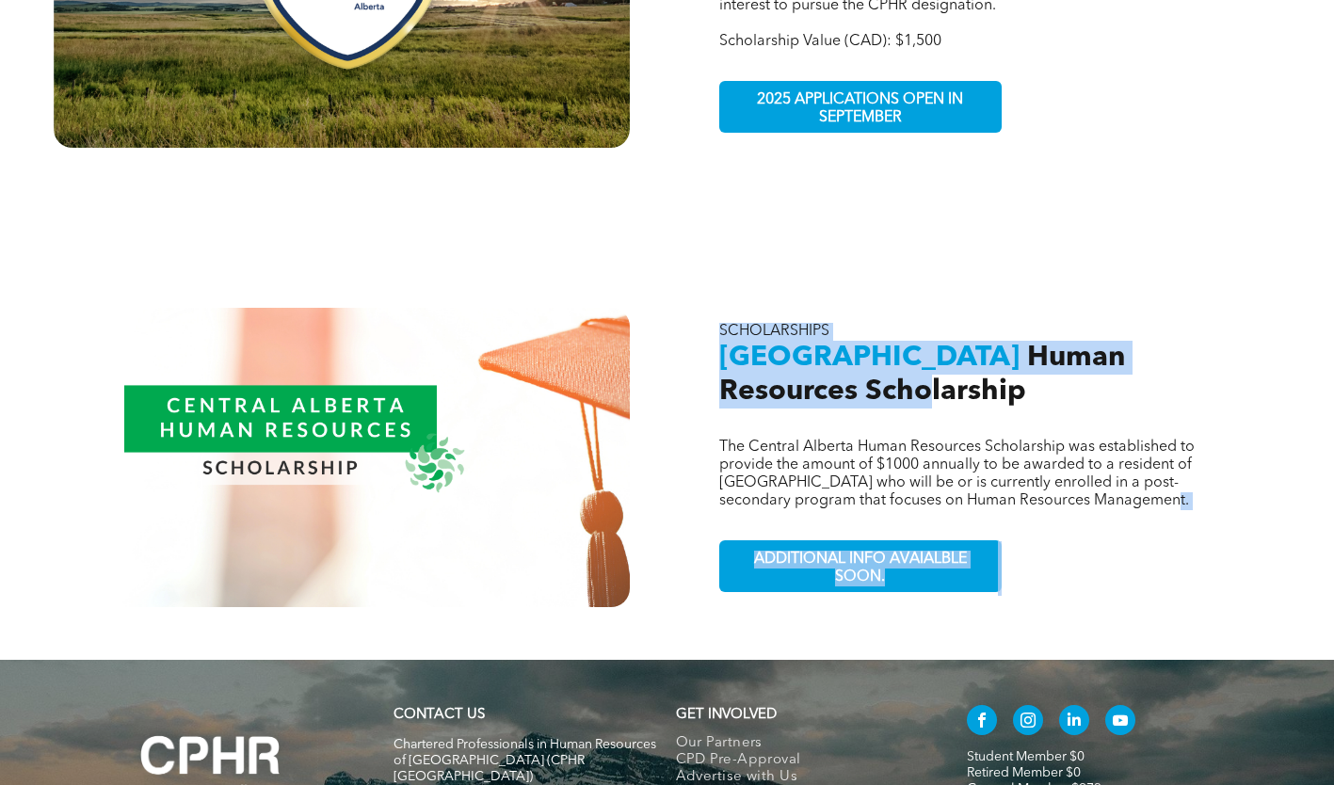
drag, startPoint x: 1136, startPoint y: 468, endPoint x: 783, endPoint y: 361, distance: 368.7
click at [783, 361] on div "The Central Alberta Human Resources Scholarship was established to provide the …" at bounding box center [992, 457] width 577 height 299
drag, startPoint x: 783, startPoint y: 361, endPoint x: 824, endPoint y: 397, distance: 54.0
click at [824, 397] on div "The Central Alberta Human Resources Scholarship was established to provide the …" at bounding box center [992, 457] width 577 height 299
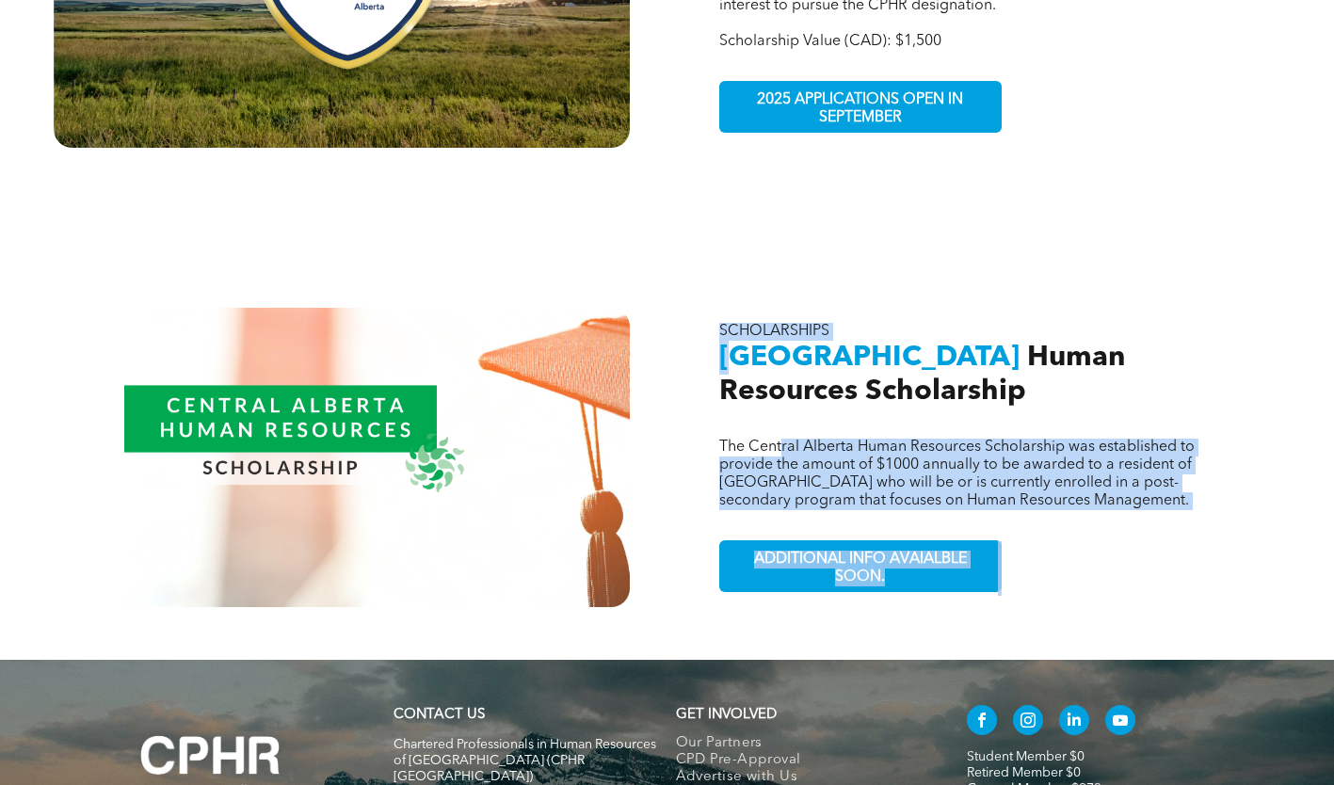
drag, startPoint x: 738, startPoint y: 329, endPoint x: 780, endPoint y: 416, distance: 96.4
click at [780, 416] on div "The Central Alberta Human Resources Scholarship was established to provide the …" at bounding box center [992, 457] width 577 height 299
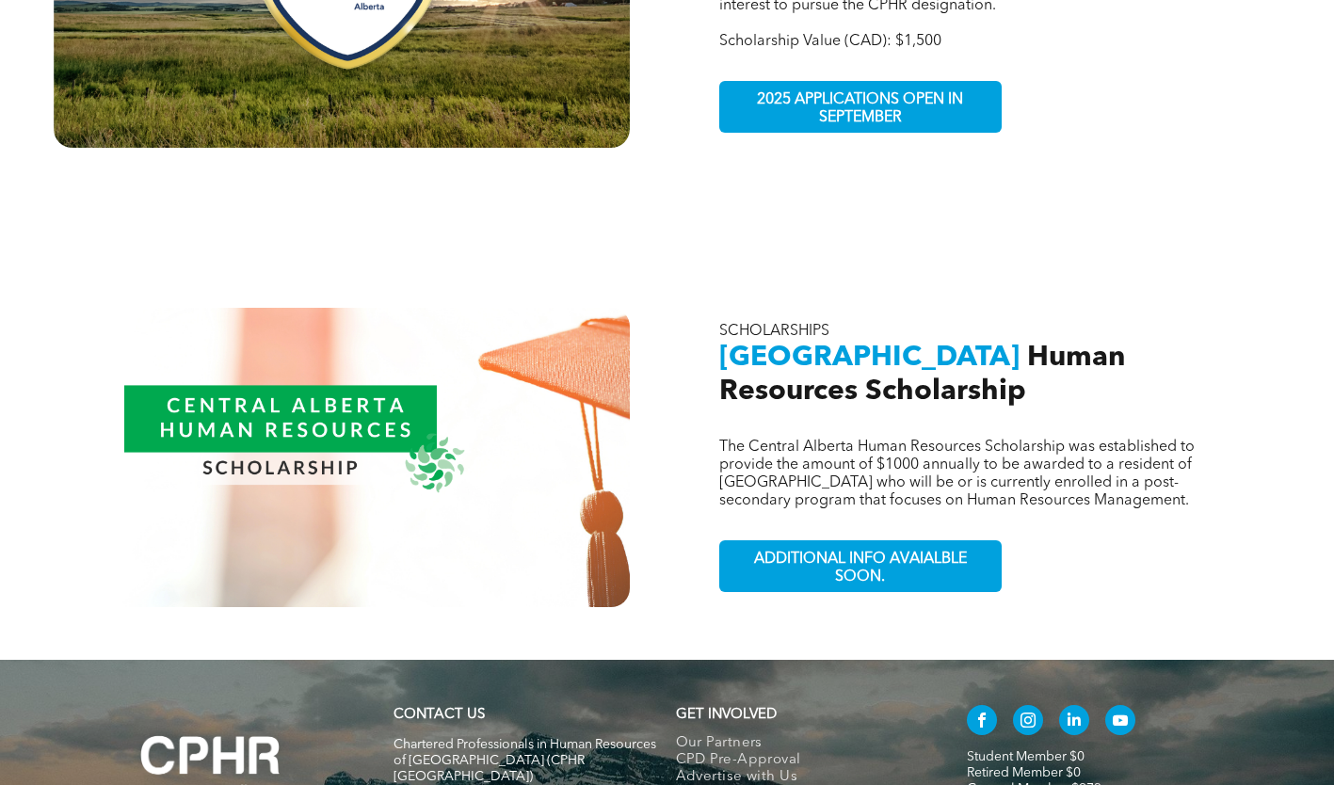
drag, startPoint x: 780, startPoint y: 416, endPoint x: 780, endPoint y: 367, distance: 49.0
click at [780, 367] on span "Human Resources Scholarship" at bounding box center [922, 375] width 406 height 62
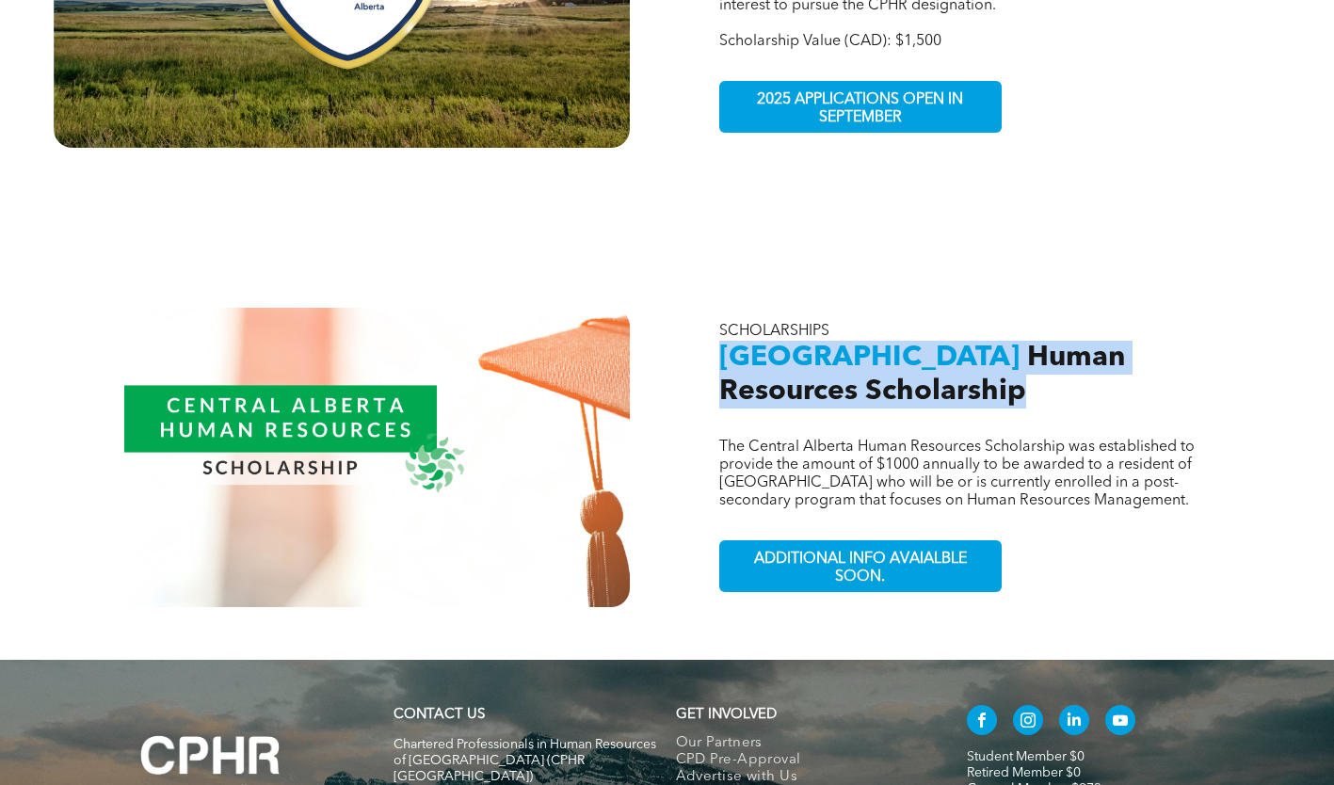
drag, startPoint x: 888, startPoint y: 359, endPoint x: 704, endPoint y: 334, distance: 185.2
click at [704, 334] on div "The Central Alberta Human Resources Scholarship was established to provide the …" at bounding box center [992, 457] width 577 height 299
copy h2 "Central Alberta Human Resources Scholarship"
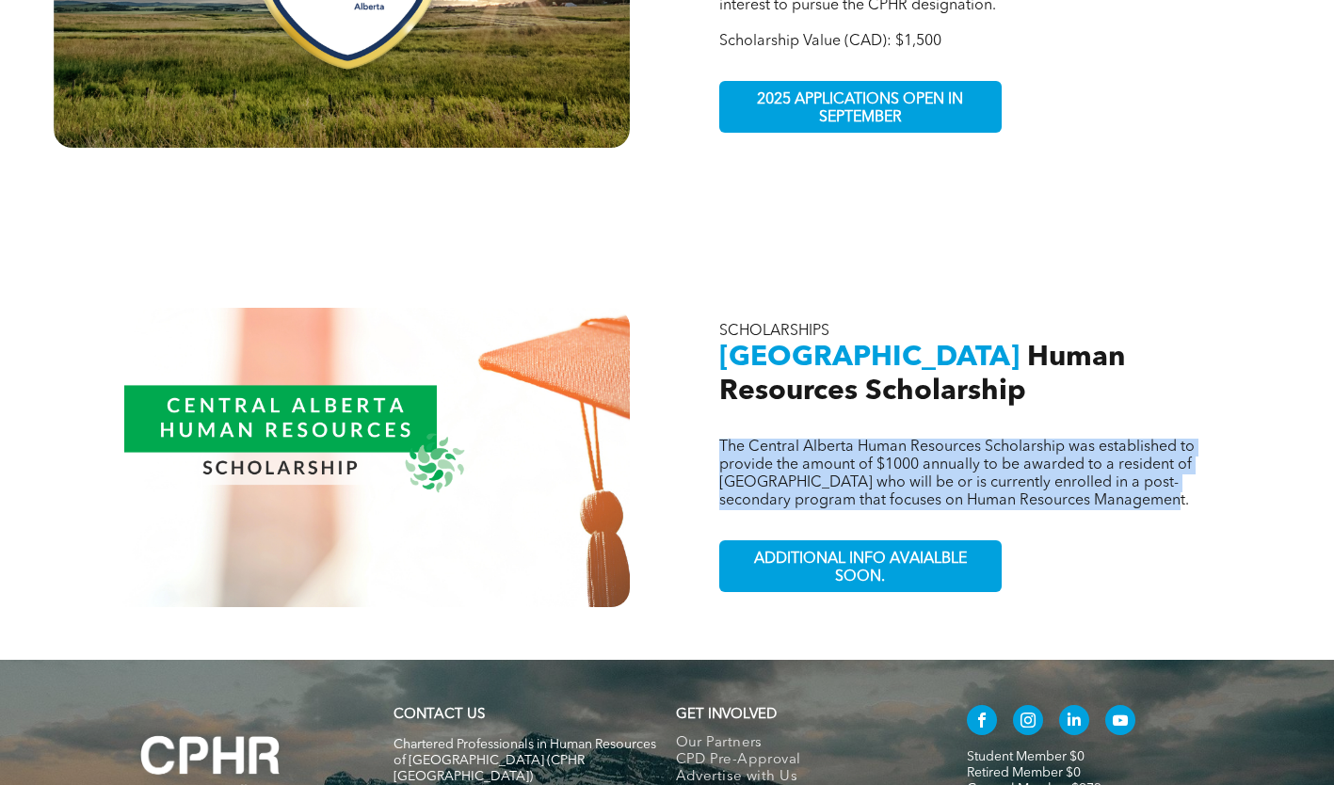
drag, startPoint x: 1132, startPoint y: 467, endPoint x: 717, endPoint y: 418, distance: 418.0
click at [717, 418] on div "The Central Alberta Human Resources Scholarship was established to provide the …" at bounding box center [992, 457] width 577 height 299
copy span "The Central Alberta Human Resources Scholarship was established to provide the …"
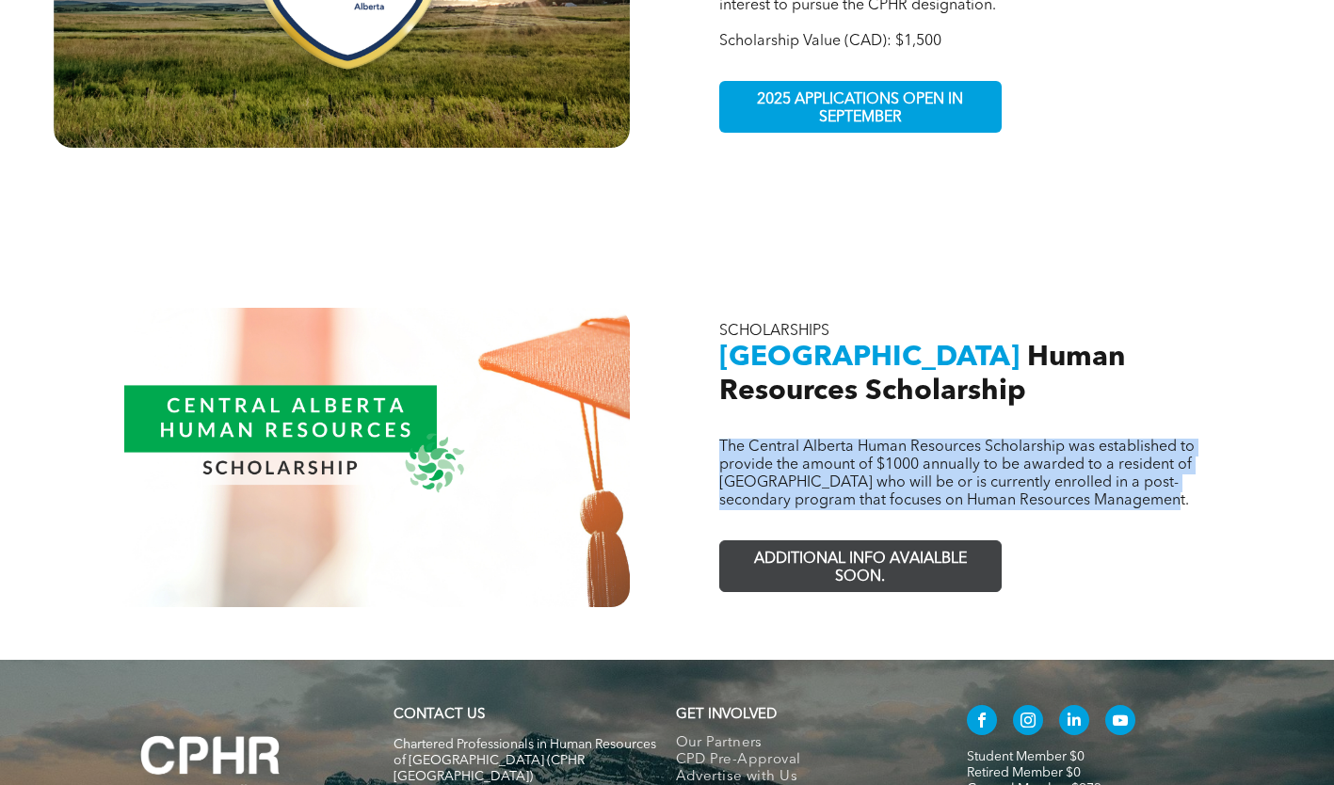
click at [750, 541] on span "ADDITIONAL INFO AVAIALBLE SOON." at bounding box center [860, 568] width 275 height 55
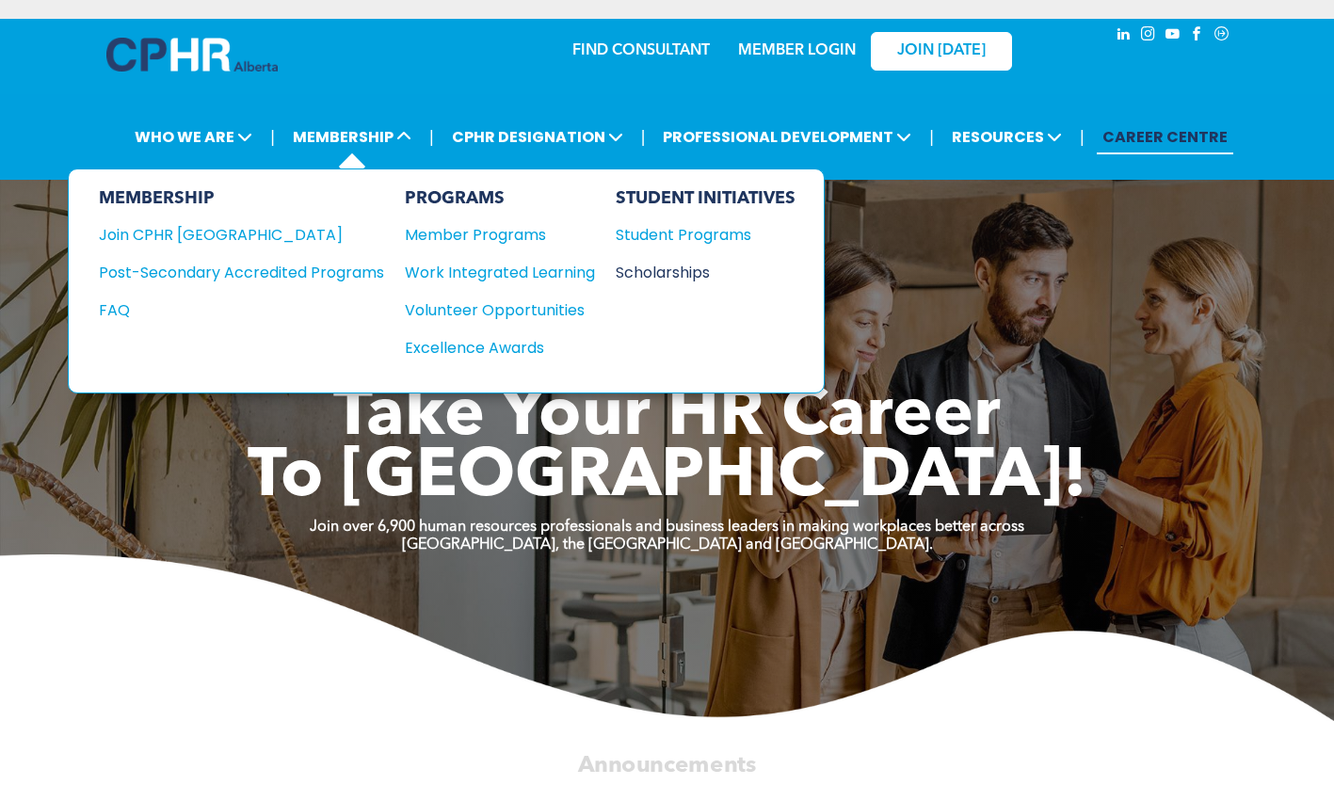
click at [687, 275] on div "Scholarships" at bounding box center [697, 273] width 162 height 24
